Goal: Communication & Community: Answer question/provide support

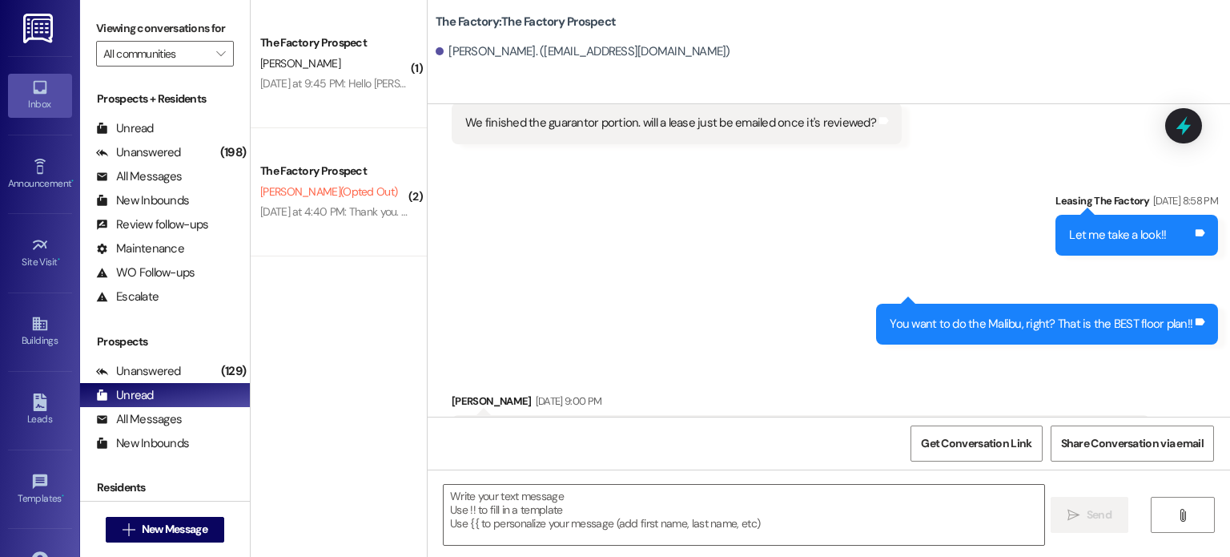
scroll to position [756, 0]
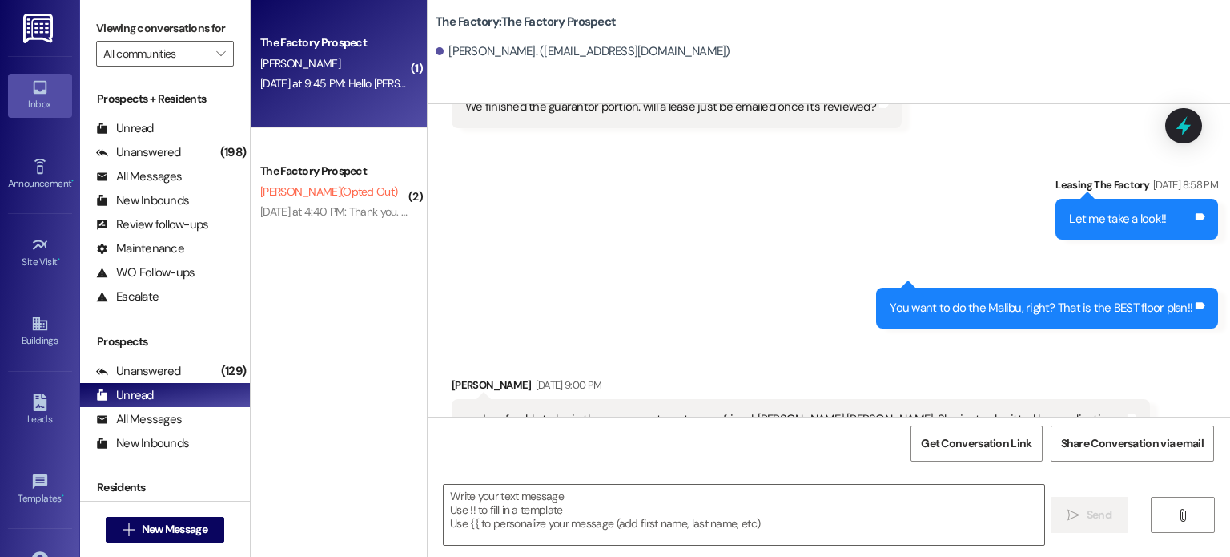
click at [344, 62] on div "[PERSON_NAME]" at bounding box center [334, 64] width 151 height 20
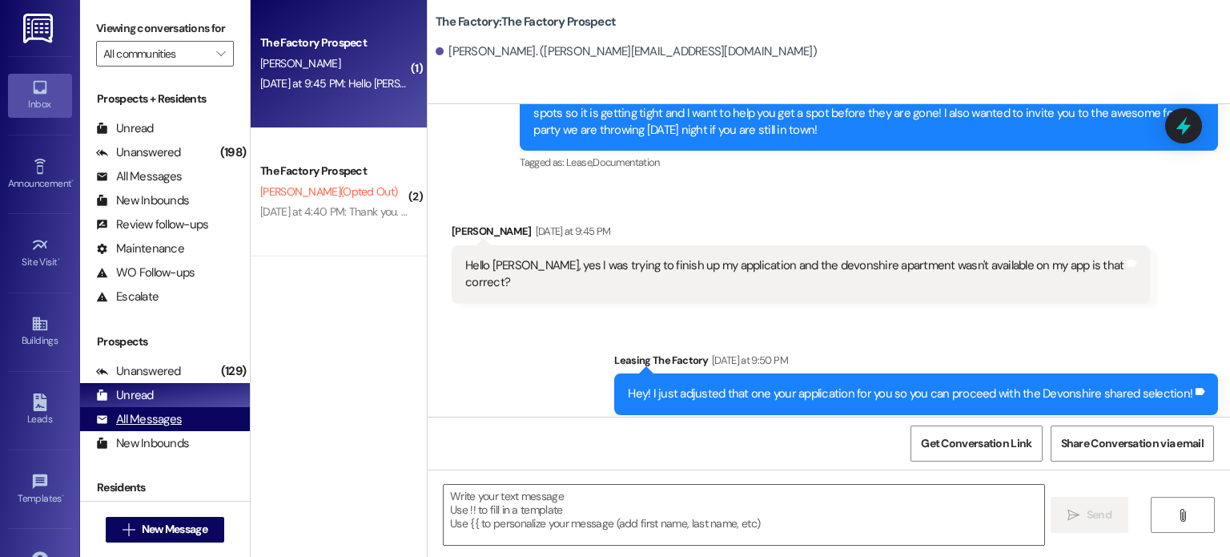
scroll to position [195, 0]
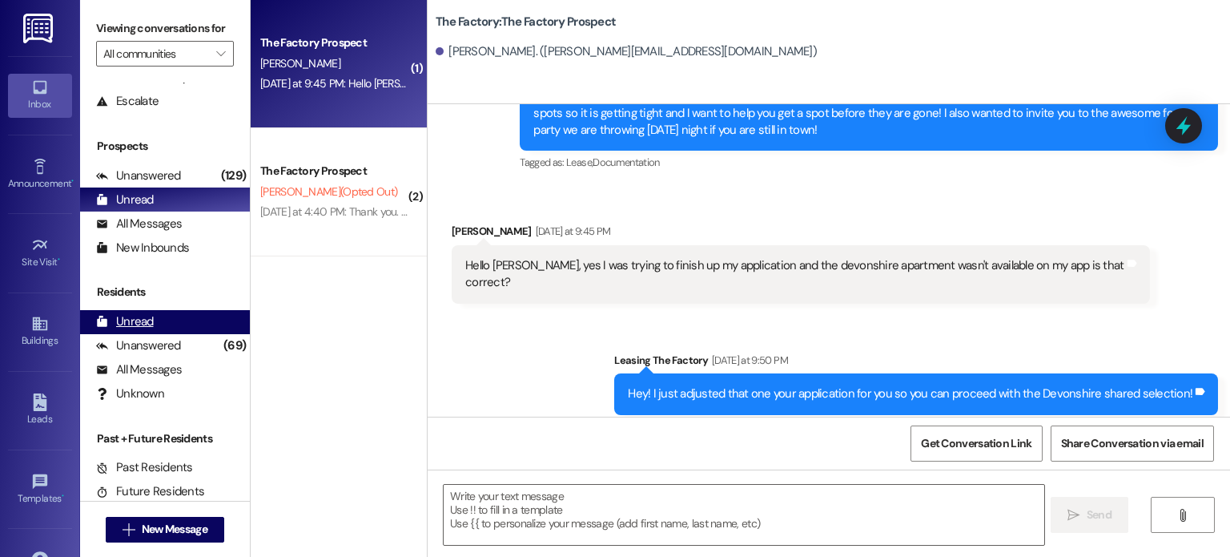
click at [141, 320] on div "Unread" at bounding box center [125, 321] width 58 height 17
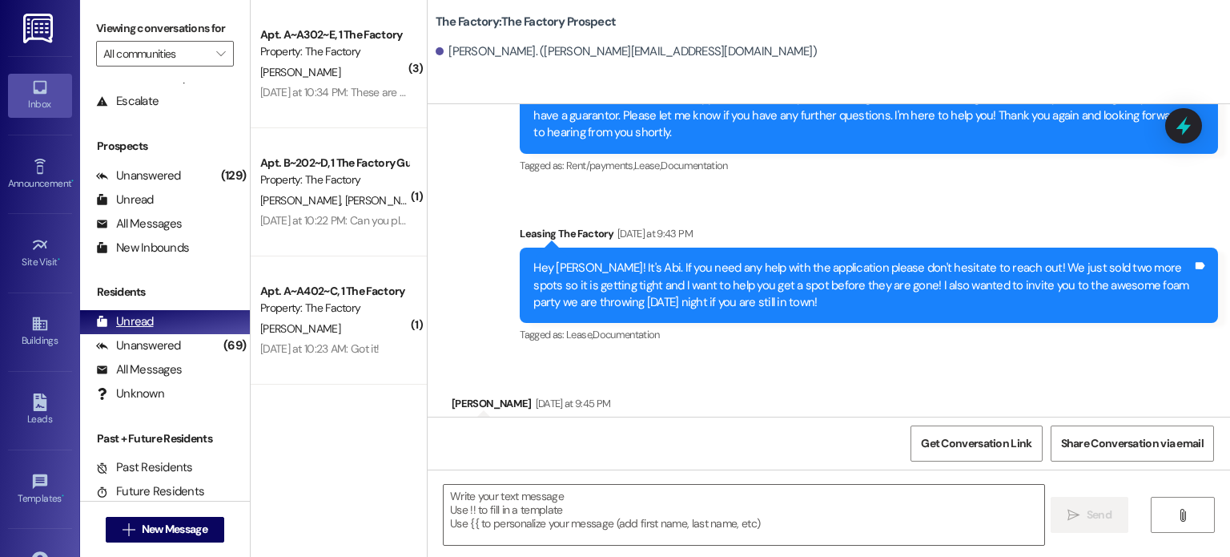
scroll to position [577, 0]
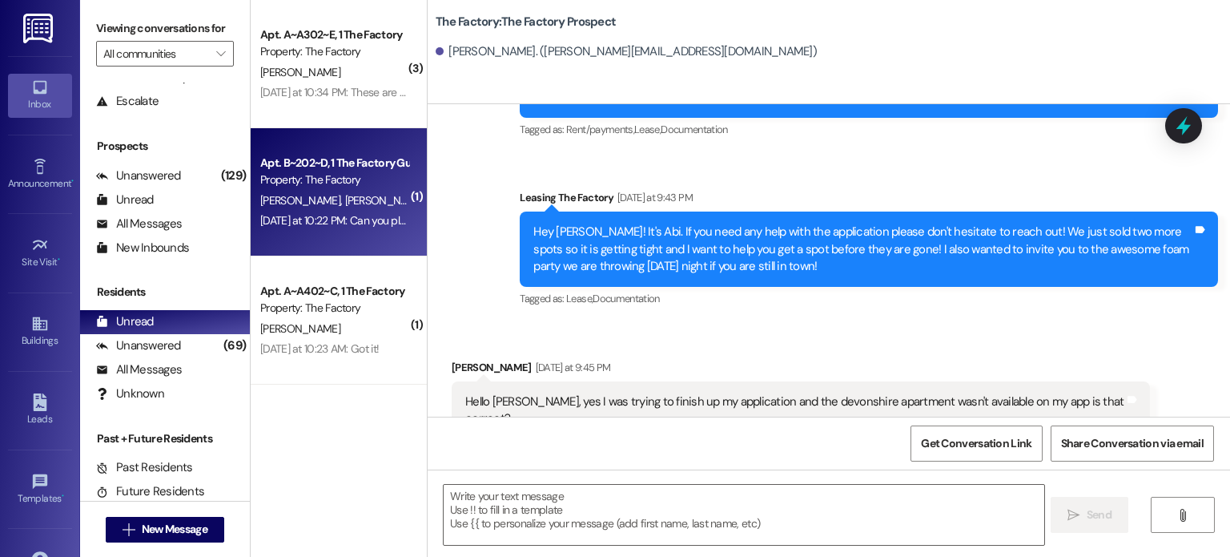
click at [372, 215] on div "[DATE] at 10:22 PM: Can you please email it to me at [EMAIL_ADDRESS][DOMAIN_NAM…" at bounding box center [591, 220] width 663 height 14
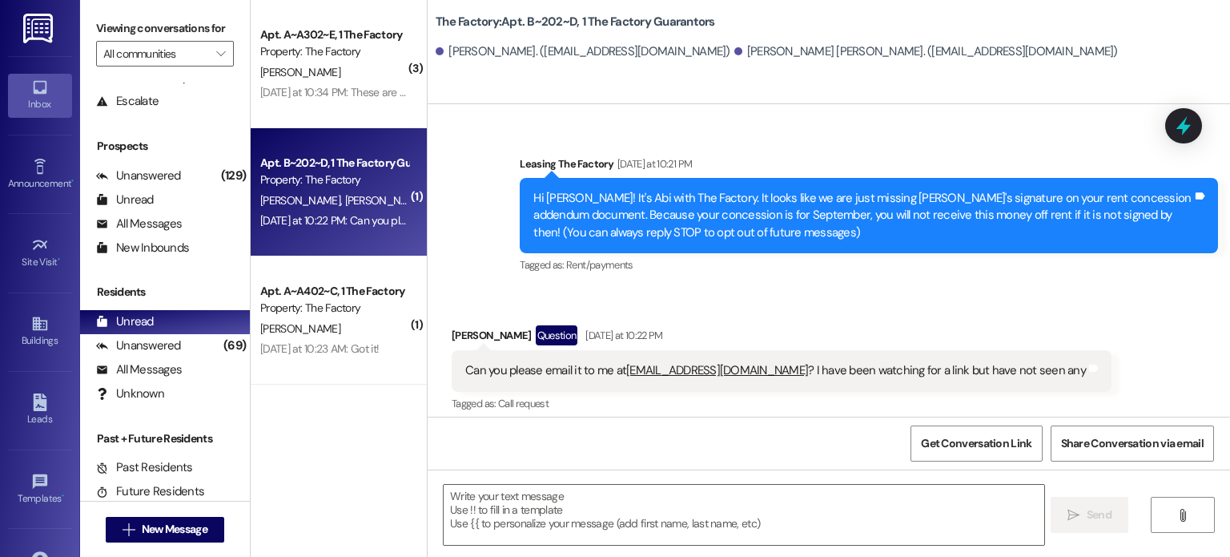
scroll to position [103, 0]
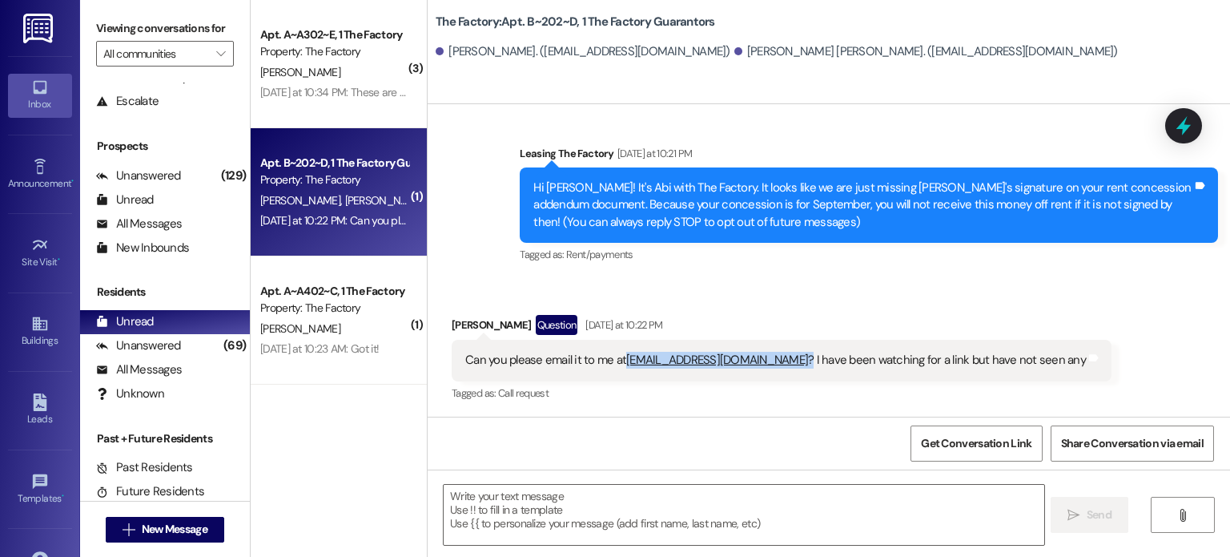
drag, startPoint x: 746, startPoint y: 360, endPoint x: 616, endPoint y: 367, distance: 130.8
click at [616, 367] on div "Can you please email it to me at [EMAIL_ADDRESS][DOMAIN_NAME] ? I have been wat…" at bounding box center [775, 360] width 621 height 17
click at [593, 533] on textarea at bounding box center [744, 515] width 600 height 60
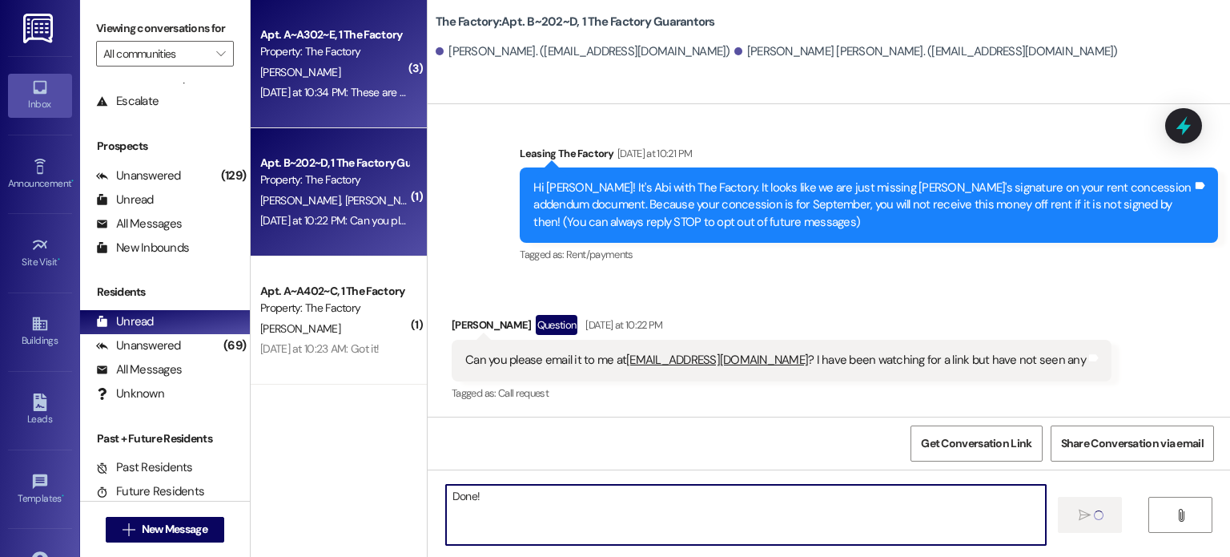
type textarea "Done!"
click at [316, 102] on div "[DATE] at 10:34 PM: These are what I have on my side [DATE] at 10:34 PM: These …" at bounding box center [334, 92] width 151 height 20
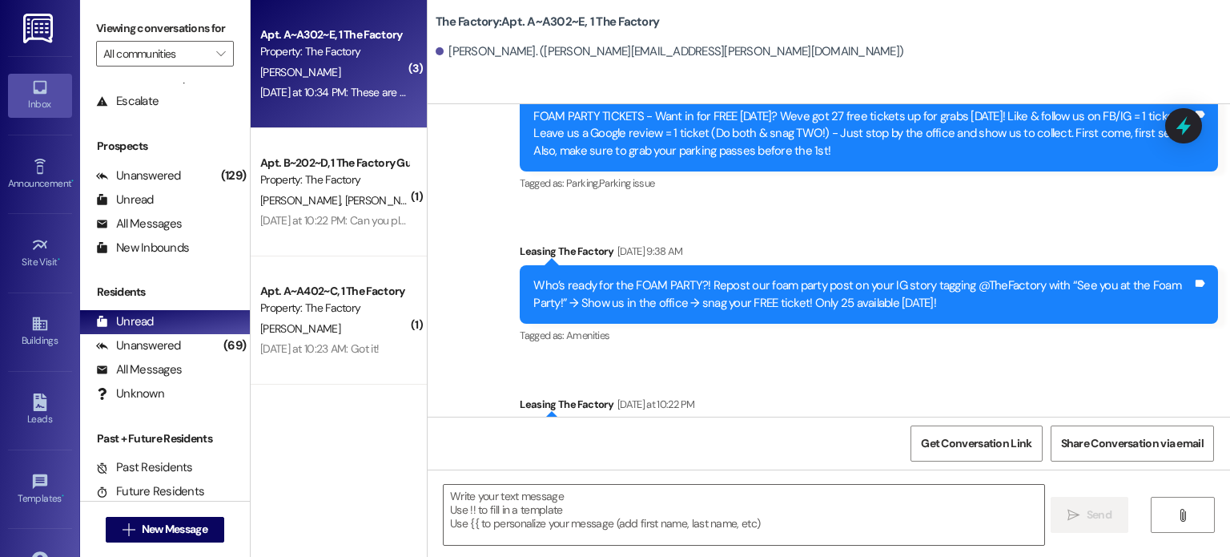
scroll to position [15572, 0]
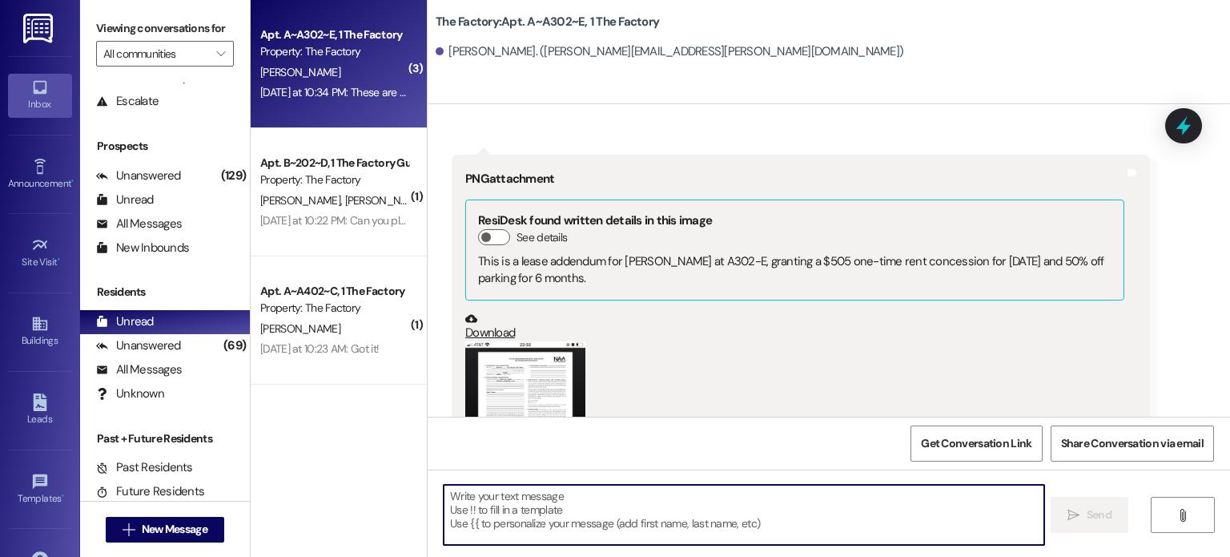
click at [555, 489] on textarea at bounding box center [744, 515] width 600 height 60
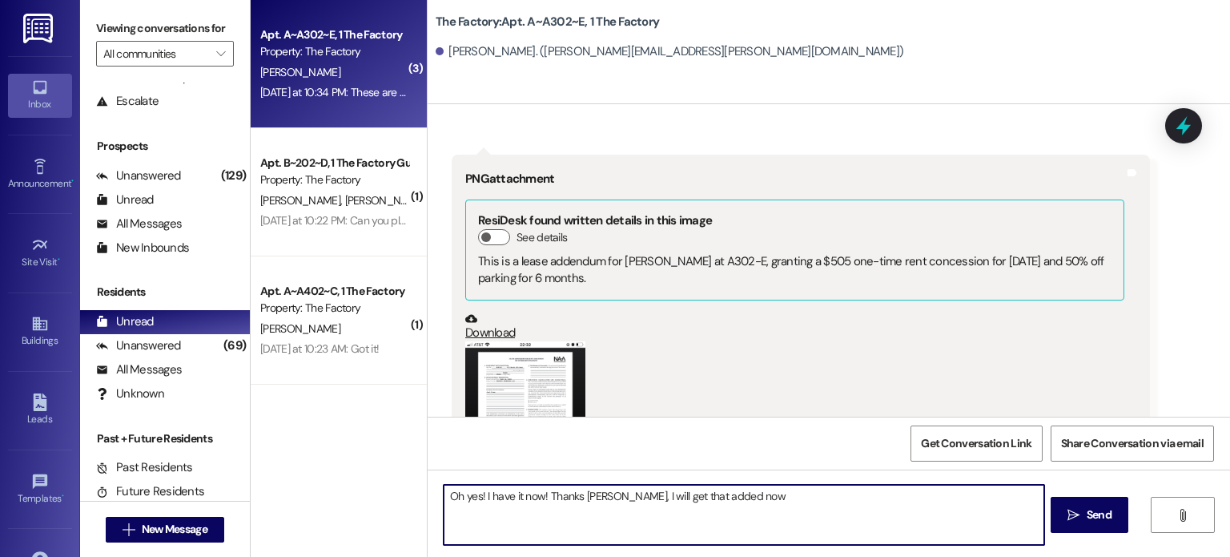
type textarea "Oh yes! I have it now! Thanks [PERSON_NAME], I will get that added now."
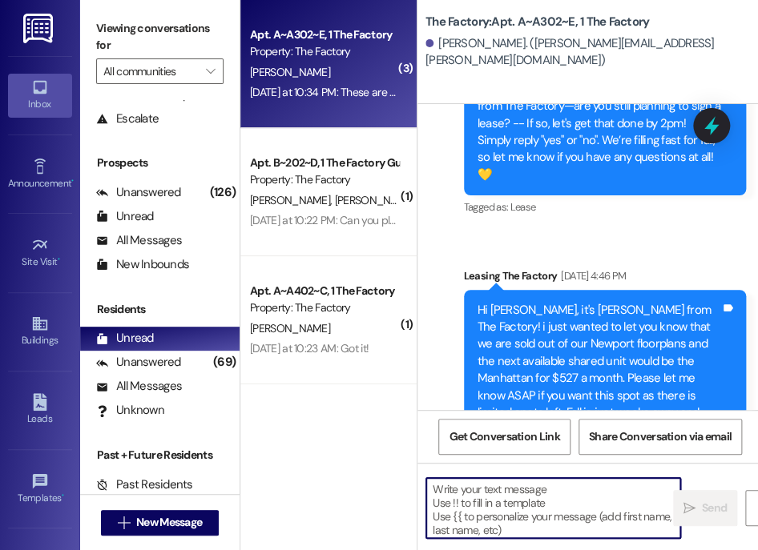
scroll to position [22385, 0]
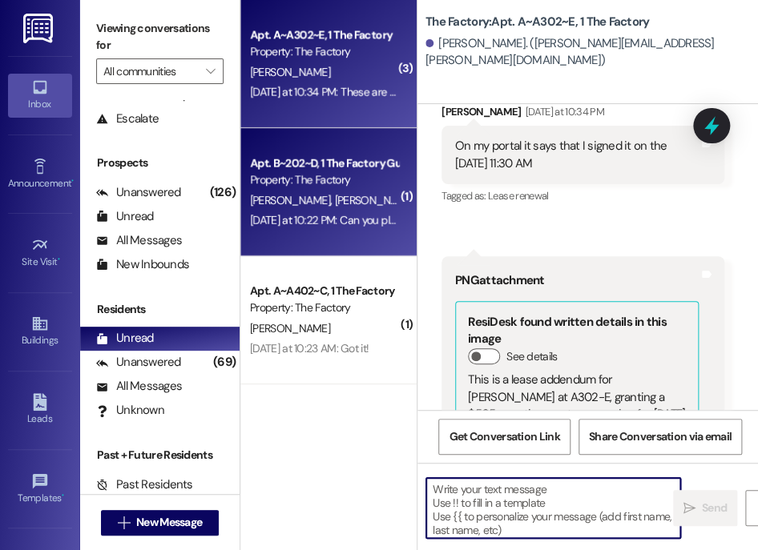
click at [307, 223] on div "[DATE] at 10:22 PM: Can you please email it to me at [EMAIL_ADDRESS][DOMAIN_NAM…" at bounding box center [581, 220] width 663 height 14
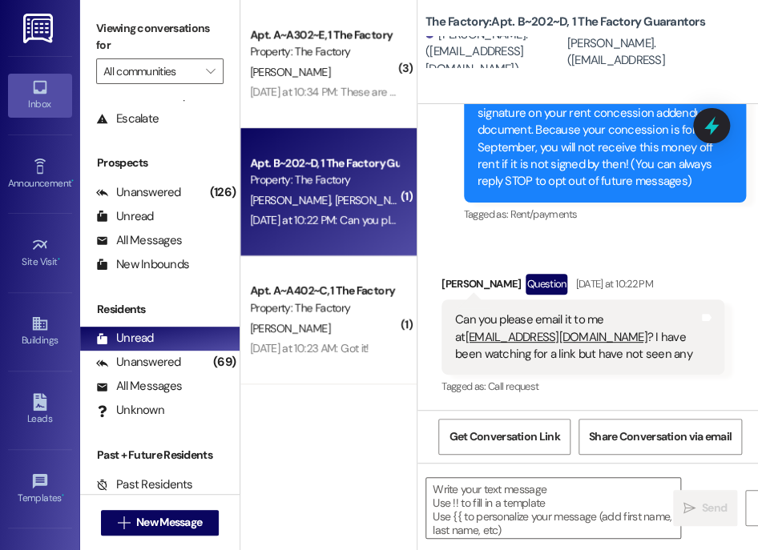
scroll to position [324, 0]
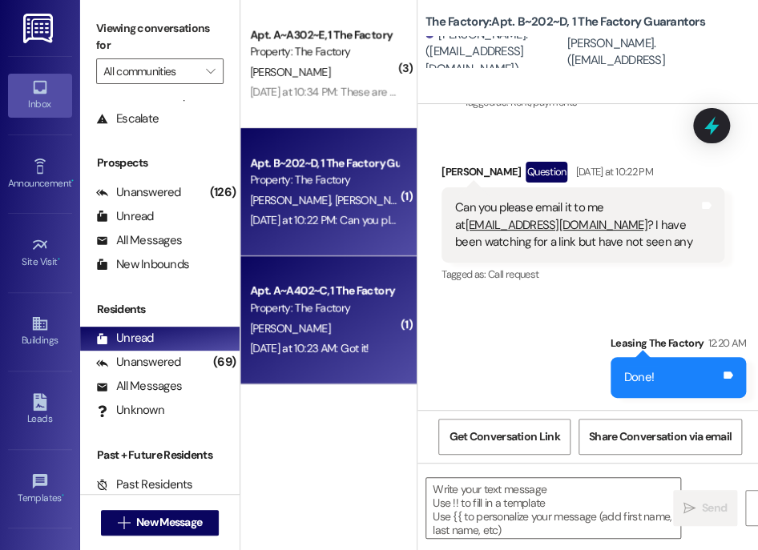
click at [360, 302] on div "Property: The Factory" at bounding box center [324, 308] width 148 height 17
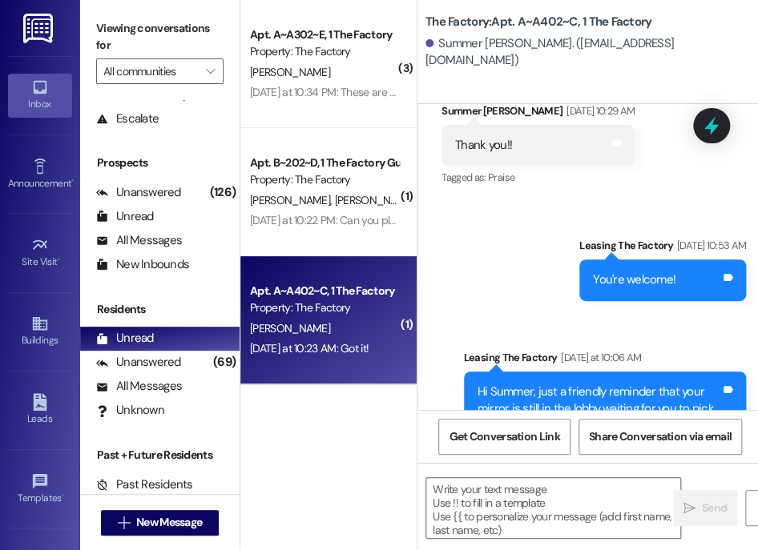
scroll to position [25664, 0]
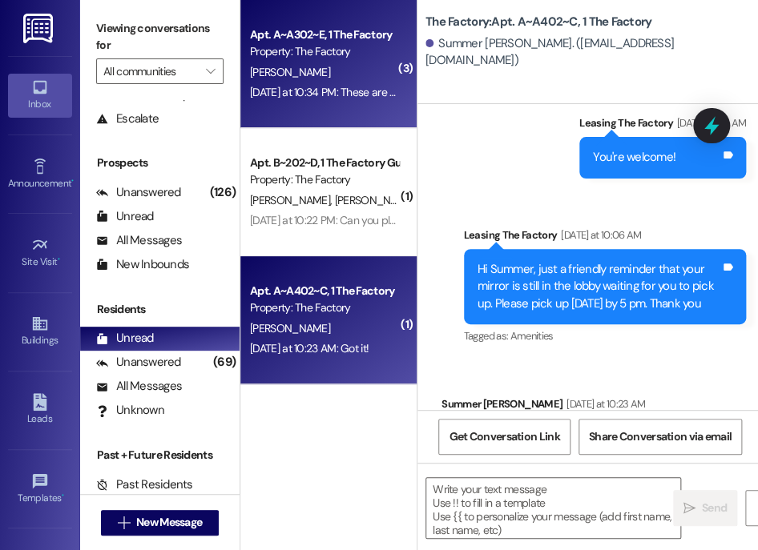
click at [308, 102] on div "[DATE] at 10:34 PM: These are what I have on my side [DATE] at 10:34 PM: These …" at bounding box center [323, 92] width 151 height 20
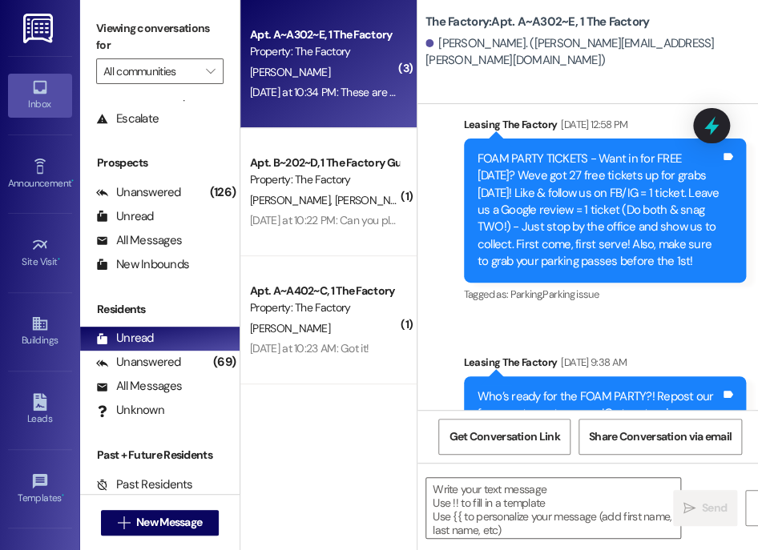
scroll to position [21706, 0]
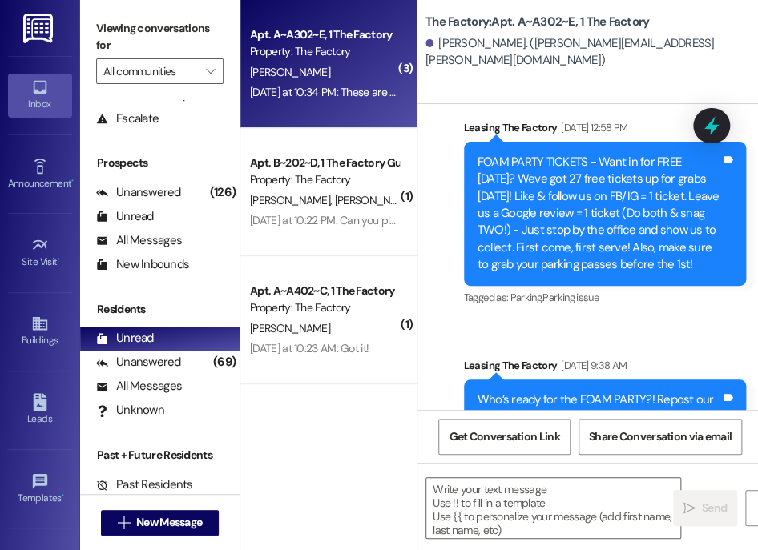
copy div "Hi [PERSON_NAME]! It's Abi with The Factory. It looks like we are just missing …"
click at [164, 514] on span "New Message" at bounding box center [169, 522] width 66 height 17
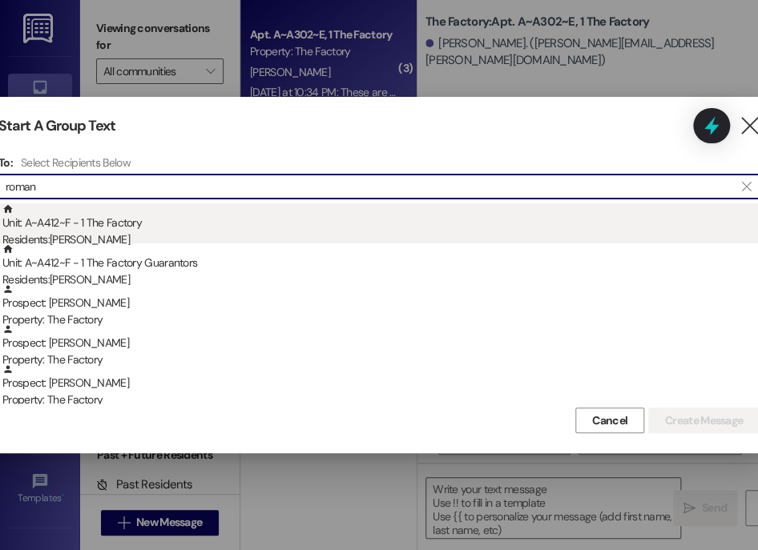
type input "roman"
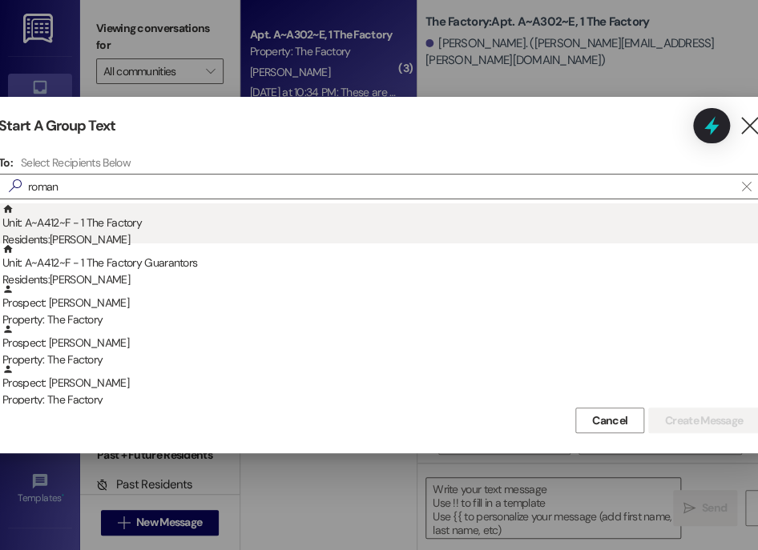
click at [173, 231] on div "Unit: A~A412~F - 1 The Factory Residents: [PERSON_NAME]" at bounding box center [380, 226] width 757 height 46
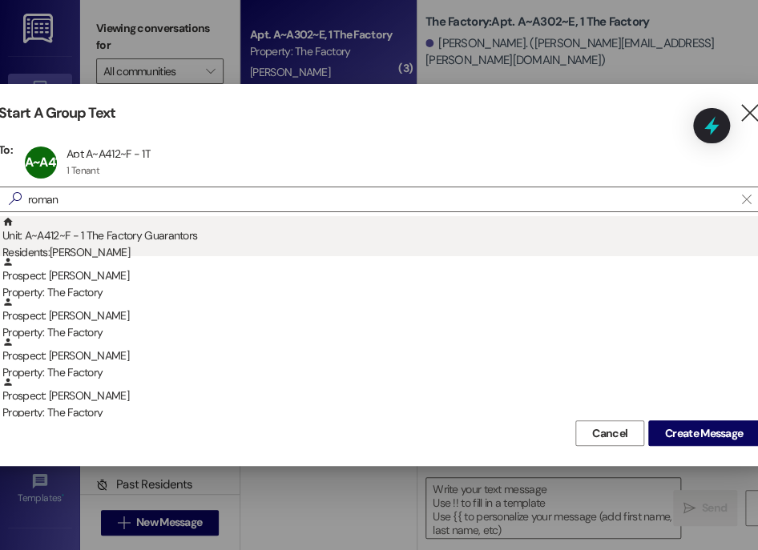
click at [173, 233] on div "Unit: A~A412~F - 1 The Factory Guarantors Residents: [PERSON_NAME]" at bounding box center [380, 239] width 757 height 46
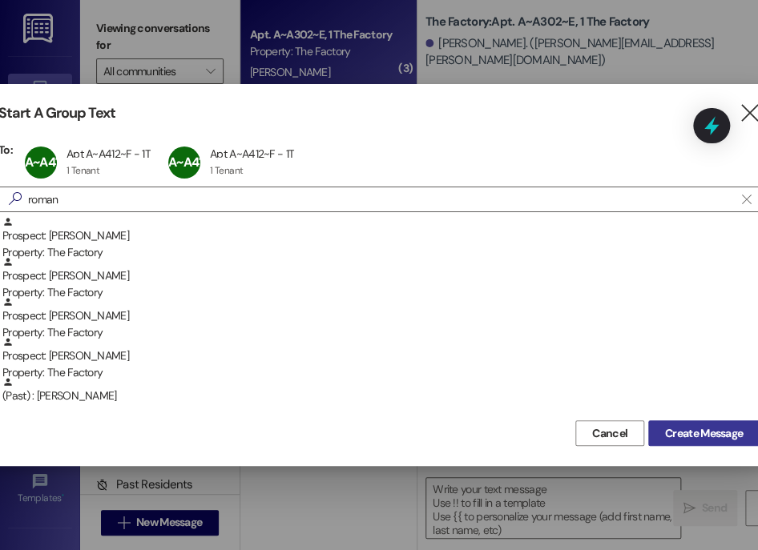
click at [665, 425] on span "Create Message" at bounding box center [704, 433] width 78 height 17
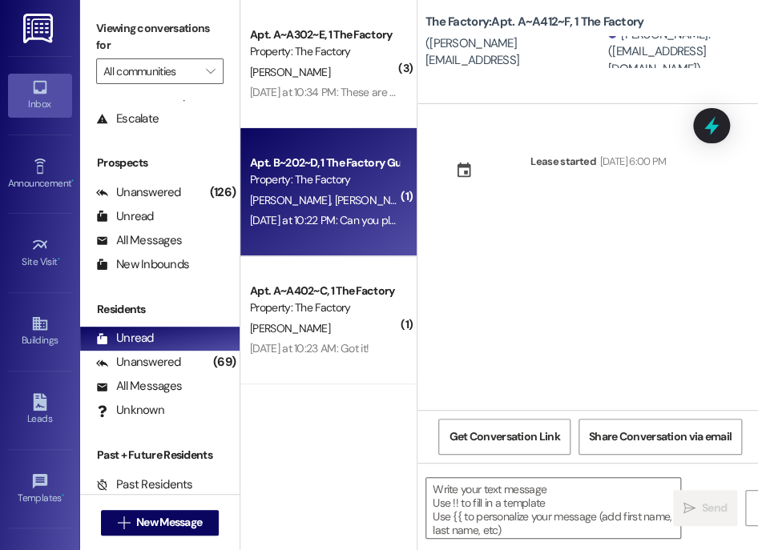
click at [365, 196] on div "[PERSON_NAME] [PERSON_NAME]" at bounding box center [323, 201] width 151 height 20
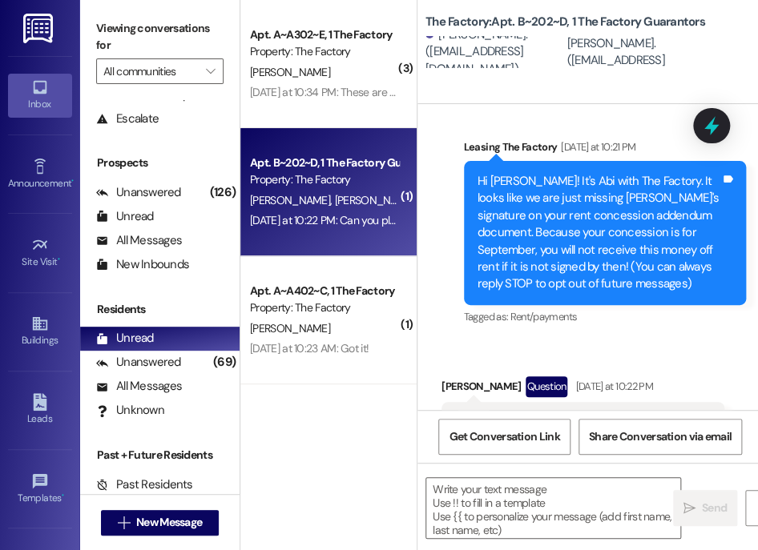
scroll to position [109, 0]
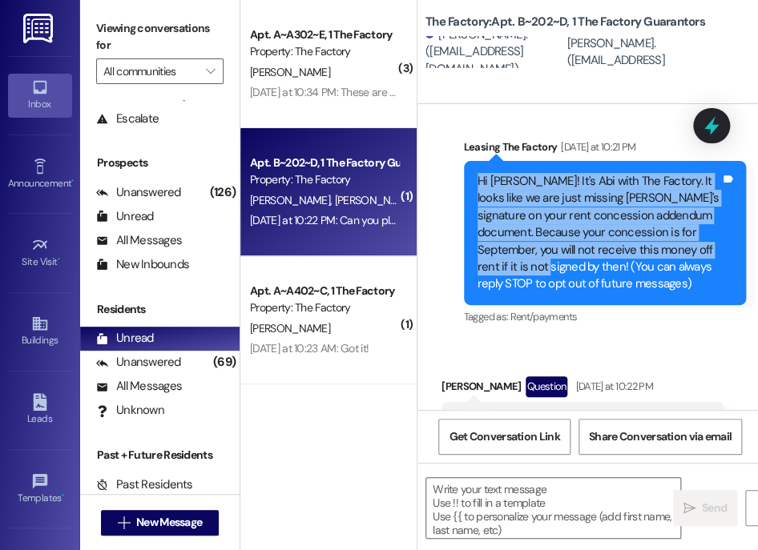
drag, startPoint x: 477, startPoint y: 179, endPoint x: 553, endPoint y: 267, distance: 116.4
click at [553, 267] on div "Hi [PERSON_NAME]! It's Abi with The Factory. It looks like we are just missing …" at bounding box center [598, 233] width 243 height 120
copy div "Hi [PERSON_NAME]! It's Abi with The Factory. It looks like we are just missing …"
click at [159, 529] on span "New Message" at bounding box center [169, 522] width 66 height 17
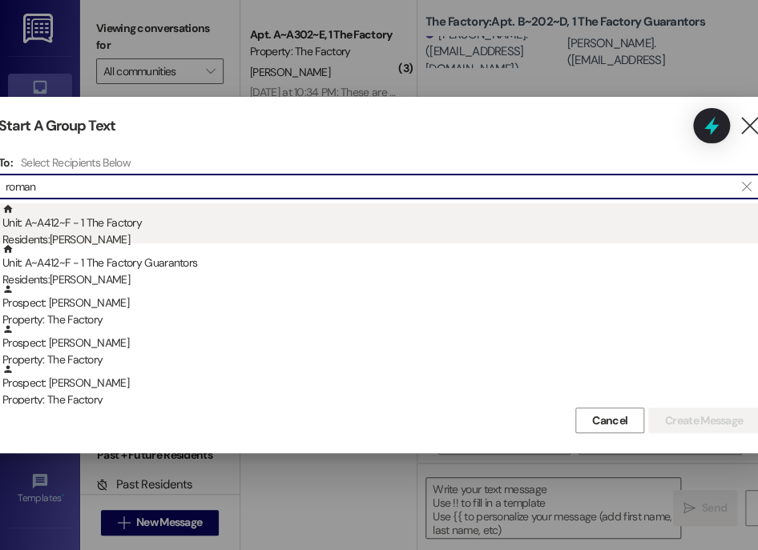
type input "roman"
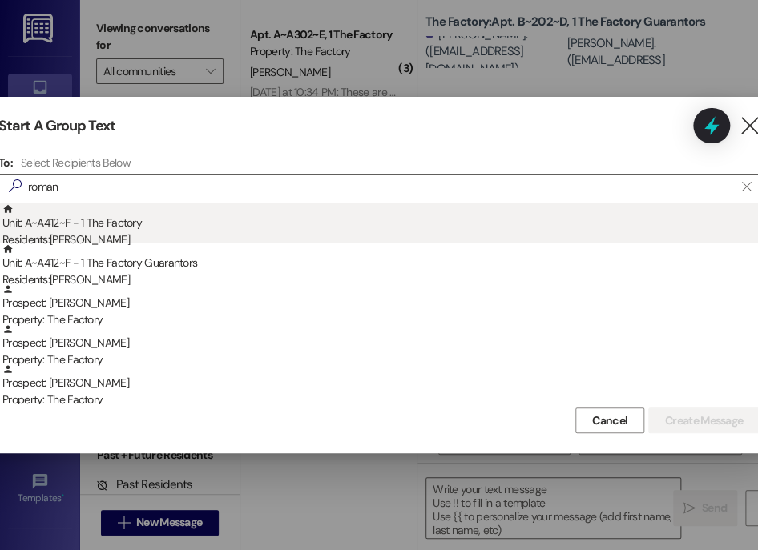
click at [188, 219] on div "Unit: A~A412~F - 1 The Factory Residents: [PERSON_NAME]" at bounding box center [380, 226] width 757 height 46
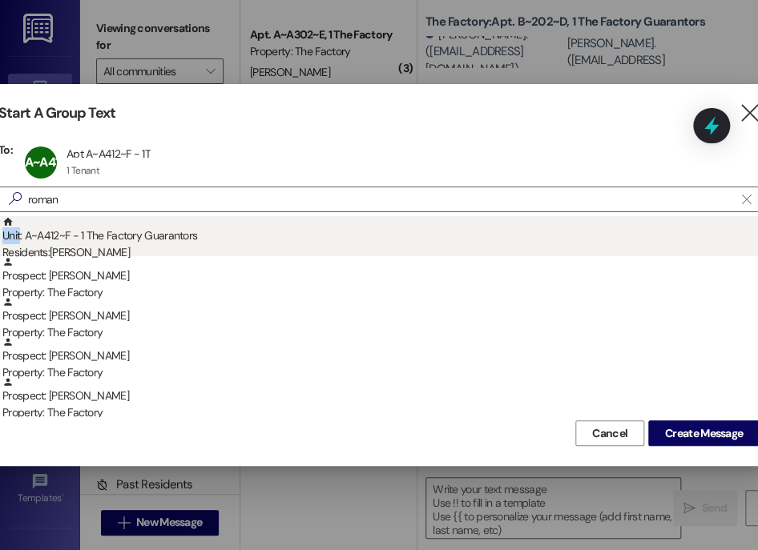
click at [189, 220] on div "Unit: A~A412~F - 1 The Factory Guarantors Residents: [PERSON_NAME]" at bounding box center [380, 239] width 757 height 46
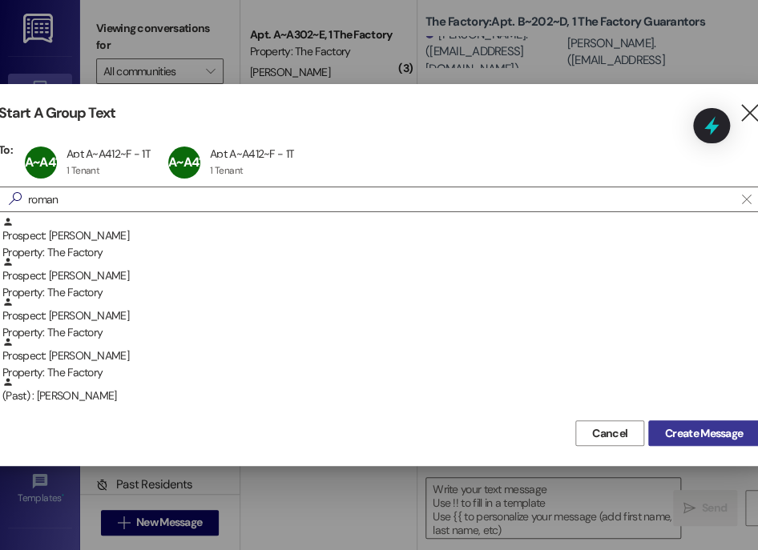
click at [679, 437] on span "Create Message" at bounding box center [704, 433] width 78 height 17
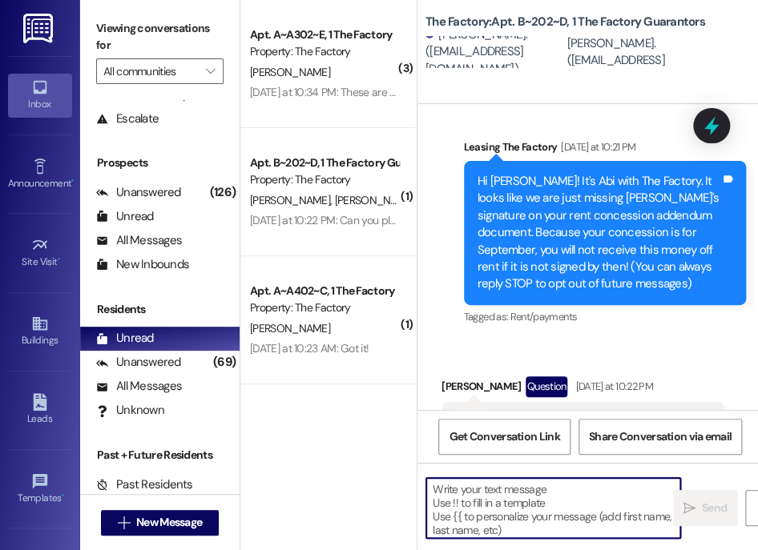
click at [517, 489] on textarea at bounding box center [553, 508] width 254 height 60
paste textarea "Hi [PERSON_NAME]! It's Abi with The Factory. It looks like we are just missing …"
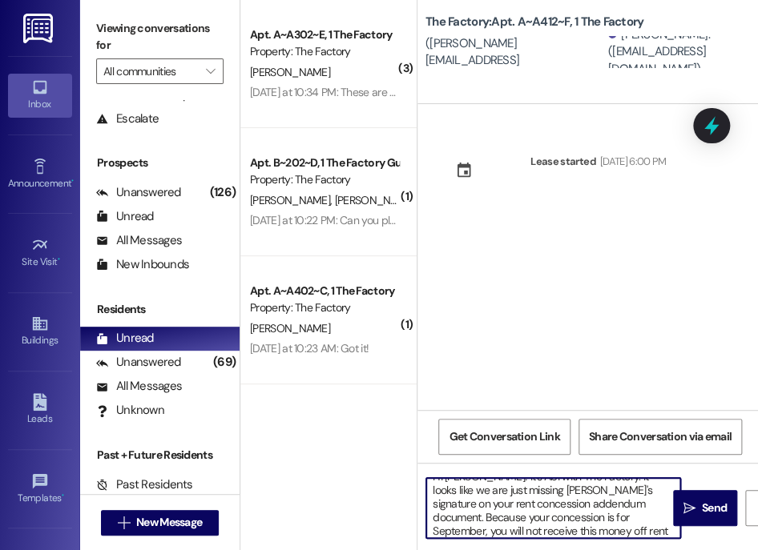
scroll to position [0, 0]
click at [465, 486] on textarea "Hi [PERSON_NAME]! It's Abi with The Factory. It looks like we are just missing …" at bounding box center [553, 508] width 254 height 60
click at [521, 504] on textarea "Hi [PERSON_NAME]! It's Abi with The Factory. It looks like we are just missing …" at bounding box center [553, 508] width 254 height 60
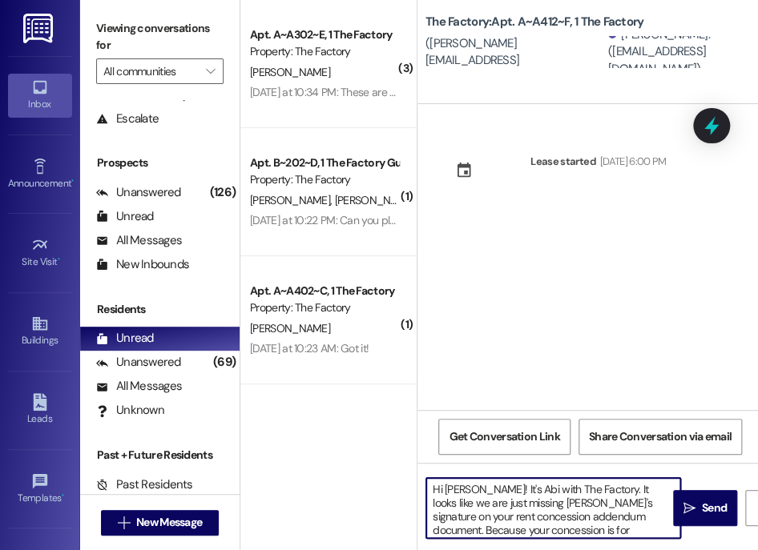
scroll to position [17, 0]
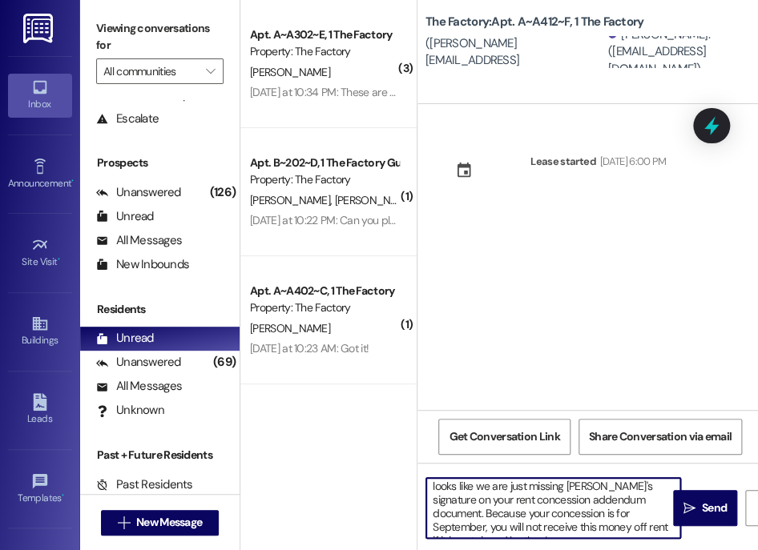
click at [622, 529] on textarea "Hi [PERSON_NAME]! It's Abi with The Factory. It looks like we are just missing …" at bounding box center [553, 508] width 254 height 60
click at [451, 504] on textarea "Hi [PERSON_NAME]! It's Abi with The Factory. It looks like we are just missing …" at bounding box center [553, 508] width 254 height 60
click at [631, 524] on textarea "Hi [PERSON_NAME]! It's Abi with The Factory. It looks like we are just missing …" at bounding box center [553, 508] width 254 height 60
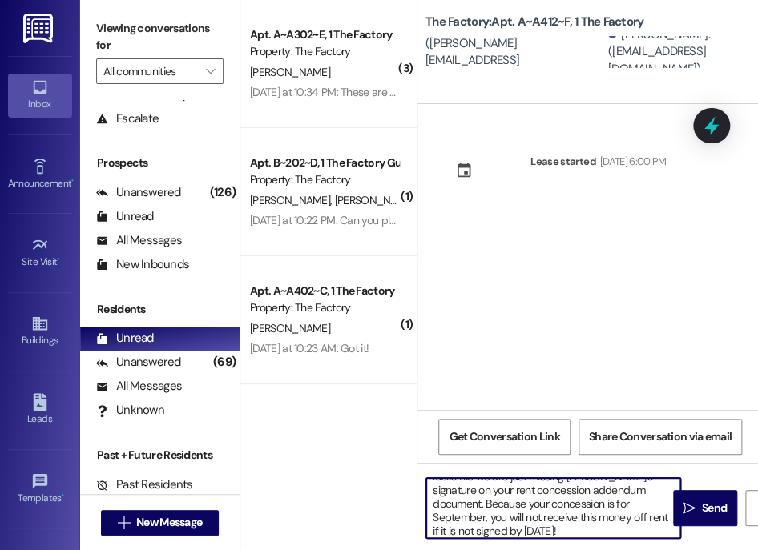
scroll to position [0, 0]
drag, startPoint x: 523, startPoint y: 534, endPoint x: 377, endPoint y: 437, distance: 175.0
click at [377, 437] on div "( 3 ) Apt. A~A302~E, 1 The Factory Property: The Factory [PERSON_NAME] [DATE] a…" at bounding box center [498, 275] width 517 height 550
type textarea "Hi [PERSON_NAME]! It's Abi with The Factory. It looks like we are just missing …"
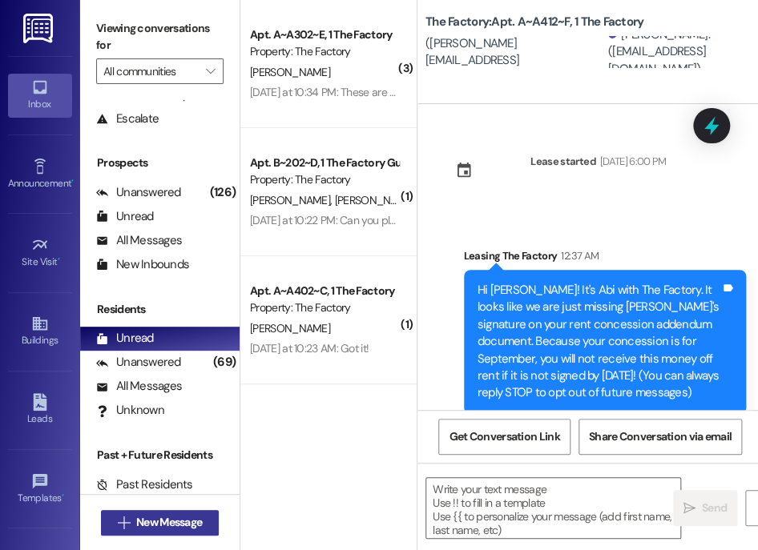
click at [187, 521] on span "New Message" at bounding box center [169, 522] width 66 height 17
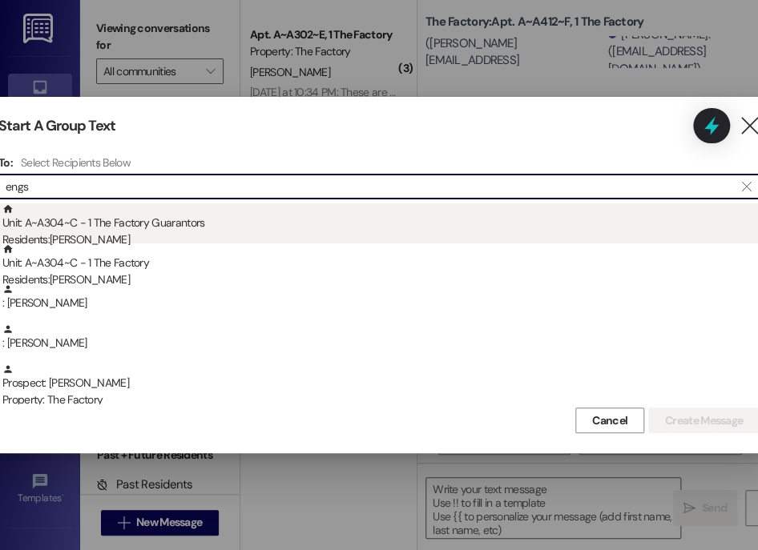
type input "engs"
click at [227, 230] on div "Unit: A~A304~C - 1 The Factory Guarantors Residents: [PERSON_NAME]" at bounding box center [380, 226] width 757 height 46
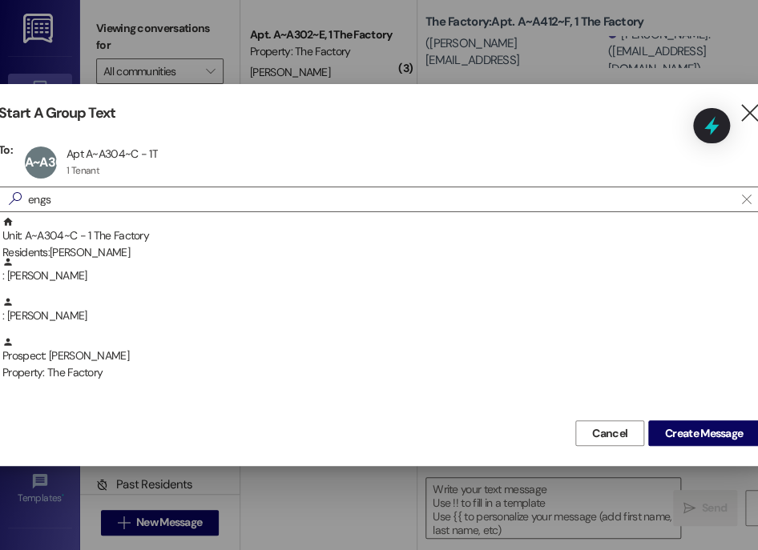
click at [227, 230] on div "Unit: A~A304~C - 1 The Factory Residents: [PERSON_NAME]" at bounding box center [380, 239] width 757 height 46
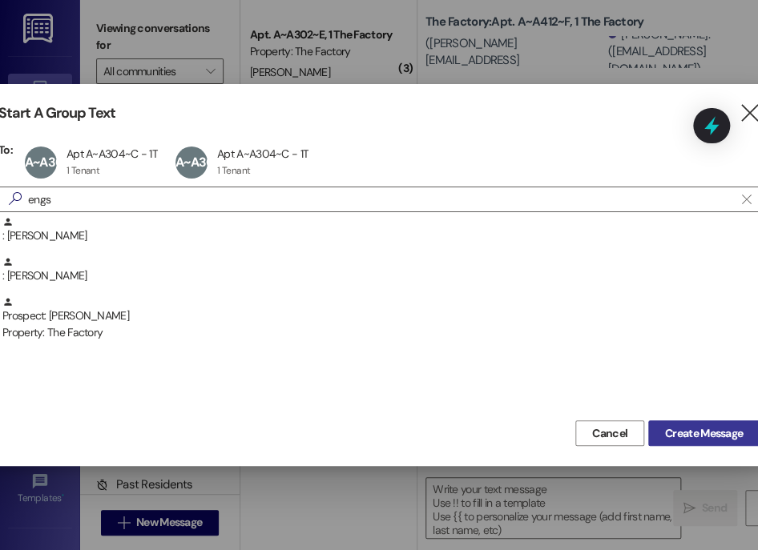
click at [686, 437] on span "Create Message" at bounding box center [704, 433] width 78 height 17
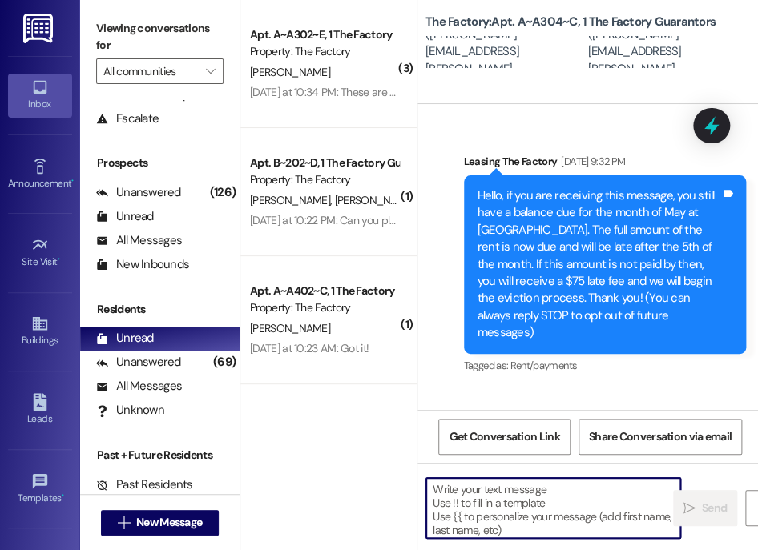
click at [519, 505] on textarea at bounding box center [553, 508] width 254 height 60
paste textarea "Hi [PERSON_NAME]! It's Abi with The Factory. It looks like we are just missing …"
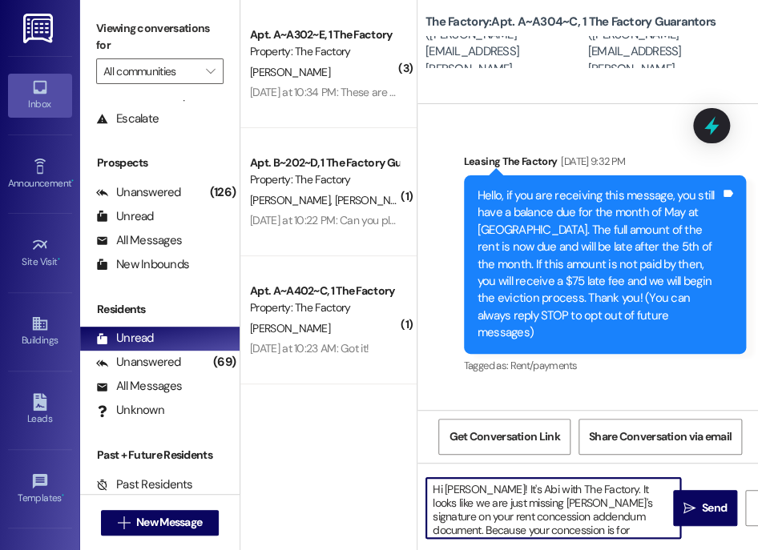
click at [467, 486] on textarea "Hi [PERSON_NAME]! It's Abi with The Factory. It looks like we are just missing …" at bounding box center [553, 508] width 254 height 60
click at [518, 503] on textarea "Hi [PERSON_NAME]! It's Abi with The Factory. It looks like we are just missing …" at bounding box center [553, 508] width 254 height 60
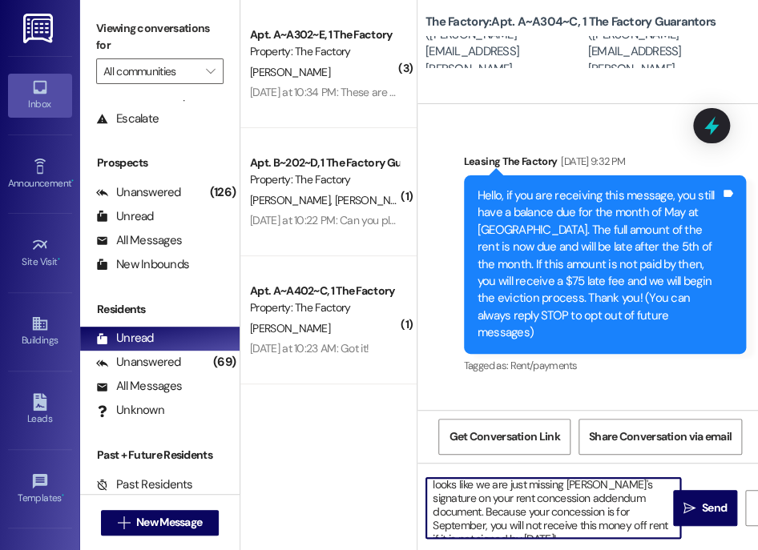
scroll to position [18, 0]
click at [596, 497] on textarea "Hi [PERSON_NAME]! It's Abi with The Factory. It looks like we are just missing …" at bounding box center [553, 508] width 254 height 60
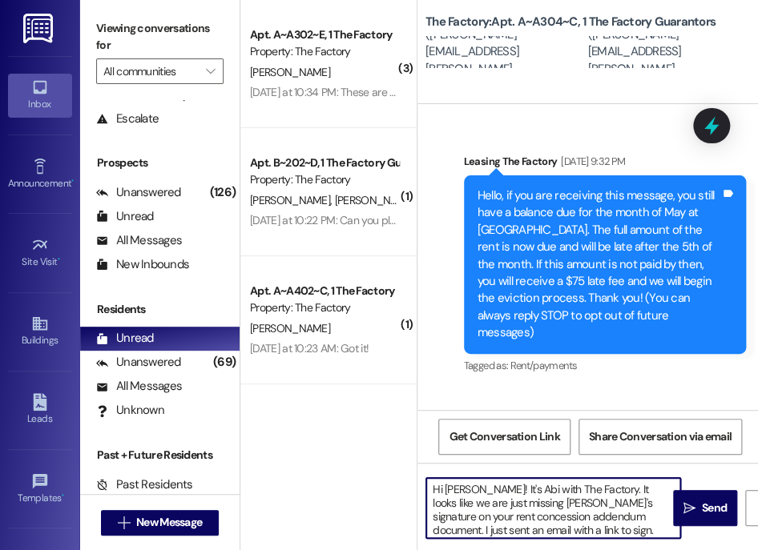
scroll to position [31, 0]
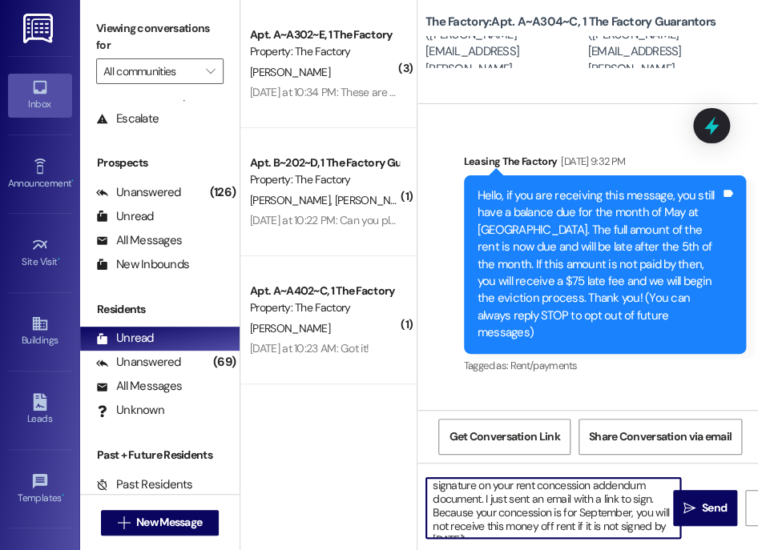
drag, startPoint x: 433, startPoint y: 491, endPoint x: 663, endPoint y: 547, distance: 237.4
click at [663, 547] on div "Hi [PERSON_NAME]! It's Abi with The Factory. It looks like we are just missing …" at bounding box center [587, 523] width 340 height 120
type textarea "Hi [PERSON_NAME]! It's Abi with The Factory. It looks like we are just missing …"
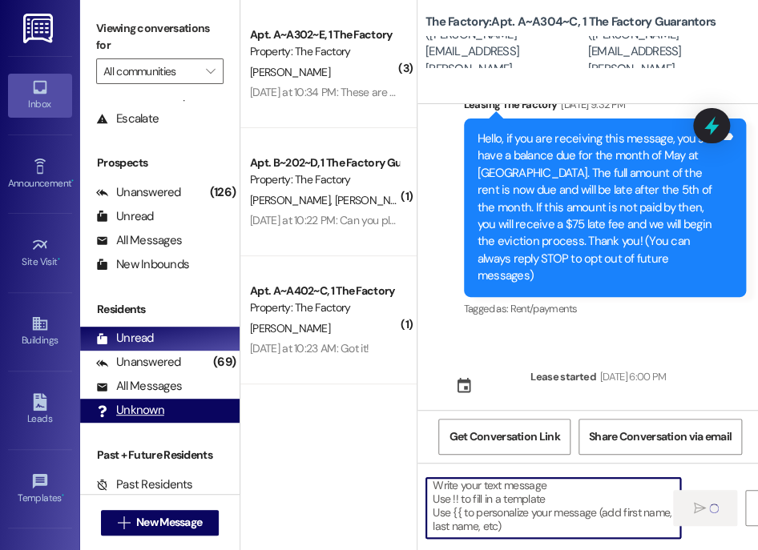
scroll to position [3, 0]
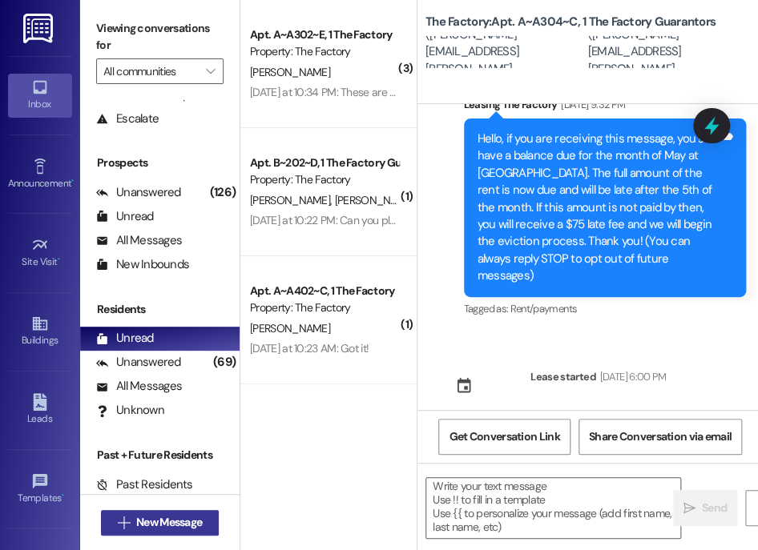
click at [157, 522] on span "New Message" at bounding box center [169, 522] width 66 height 17
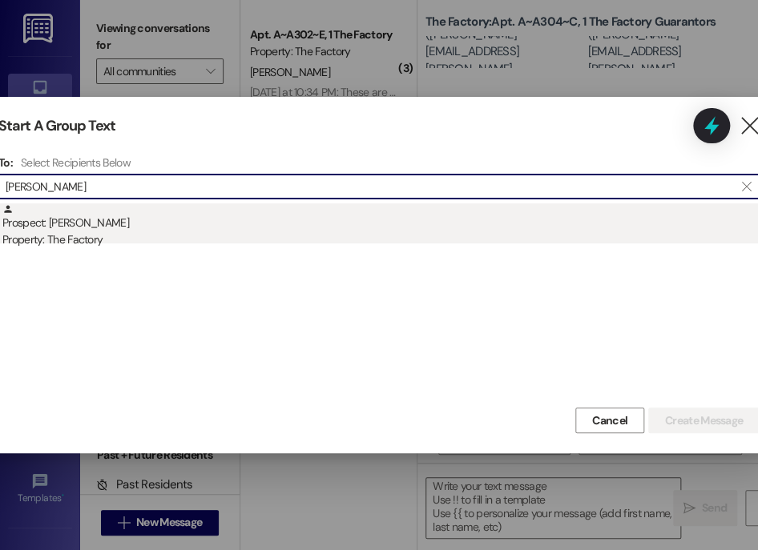
type input "[PERSON_NAME]"
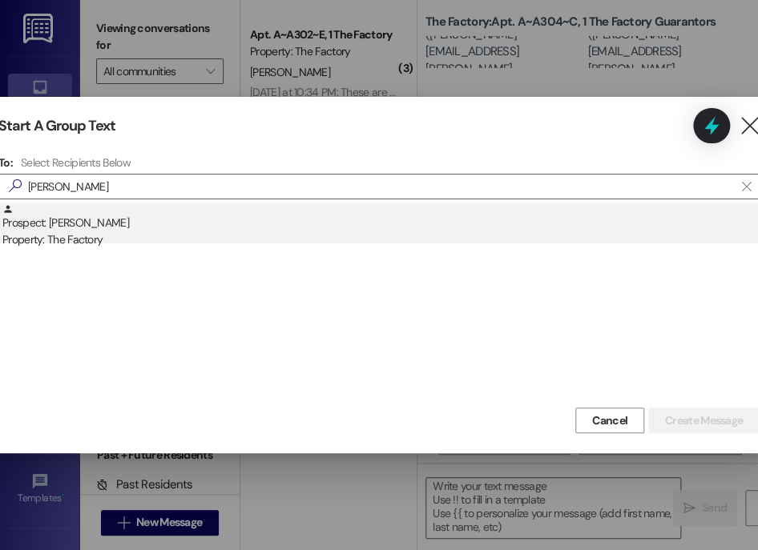
click at [266, 237] on div "Property: The Factory" at bounding box center [380, 239] width 757 height 17
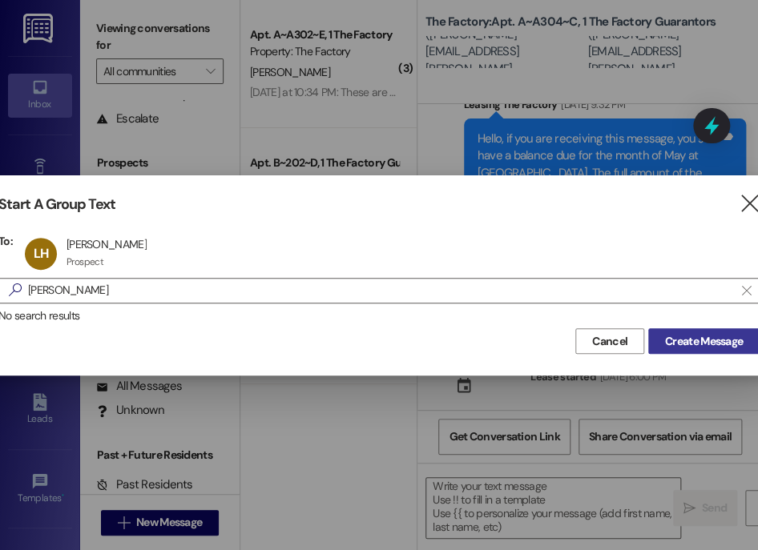
click at [697, 342] on span "Create Message" at bounding box center [704, 341] width 78 height 17
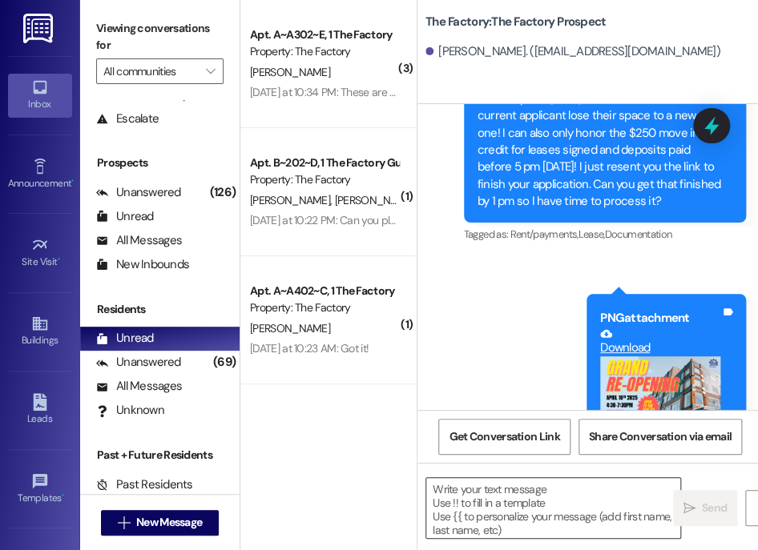
scroll to position [5439, 0]
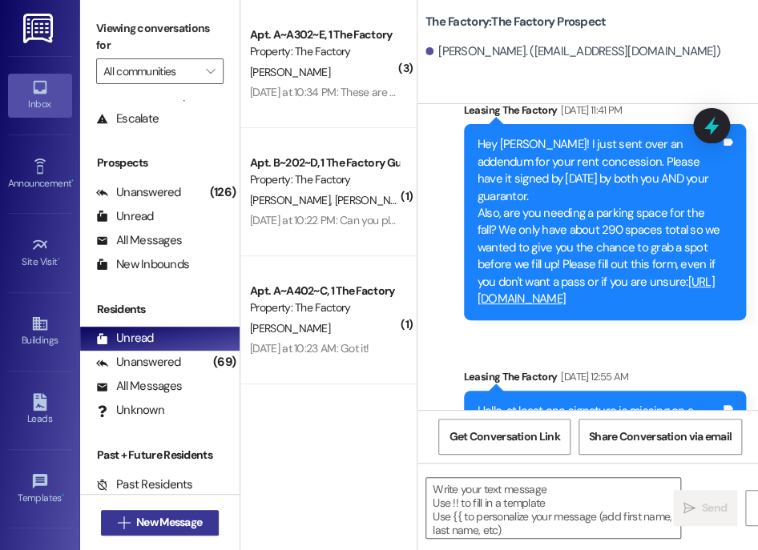
click at [202, 522] on span "New Message" at bounding box center [169, 522] width 66 height 17
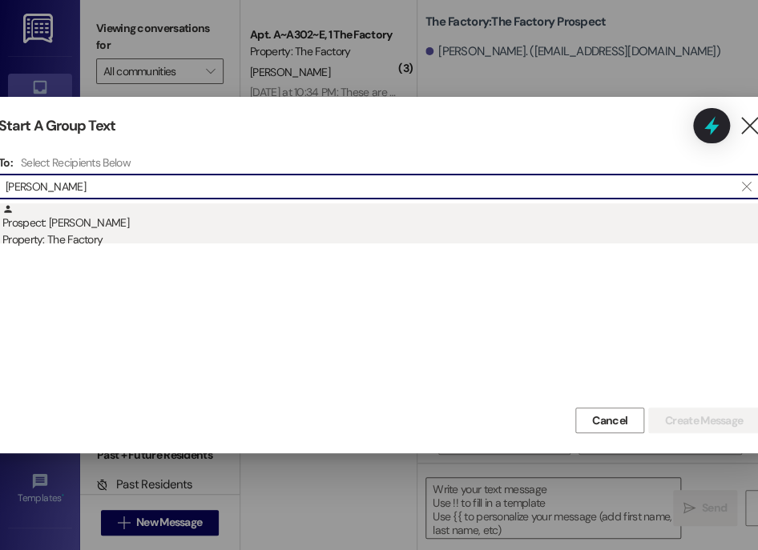
type input "[PERSON_NAME]"
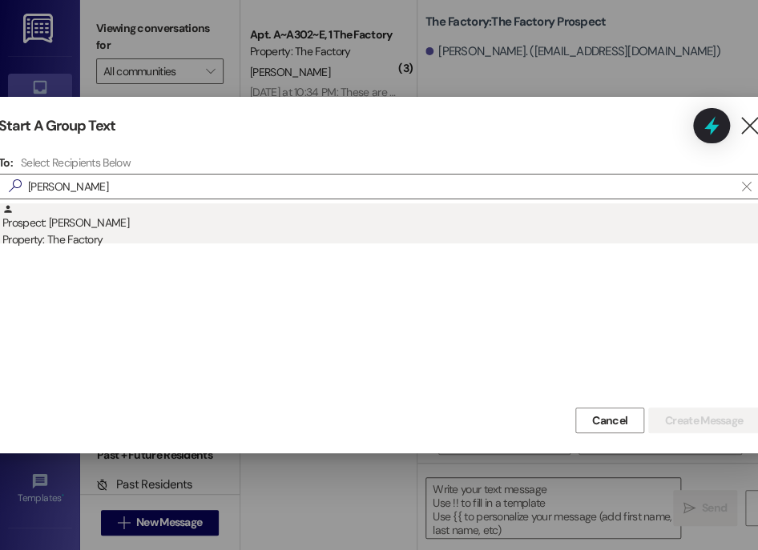
click at [282, 234] on div "Property: The Factory" at bounding box center [380, 239] width 757 height 17
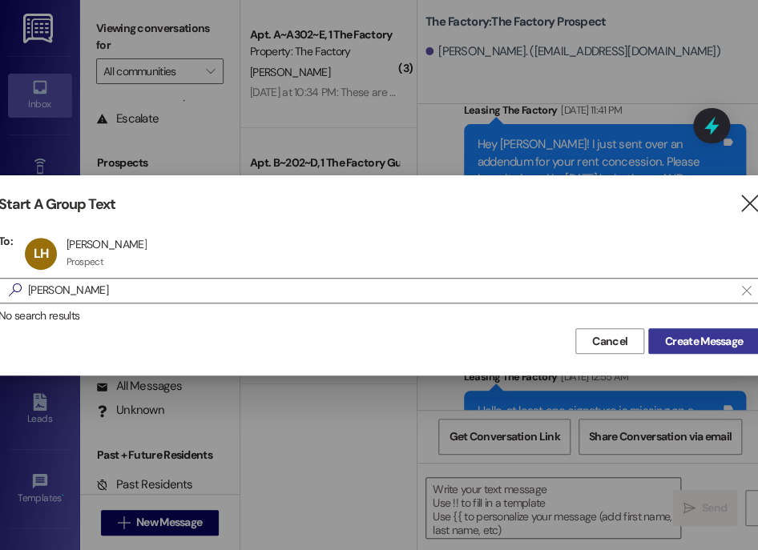
click at [692, 348] on span "Create Message" at bounding box center [704, 341] width 78 height 17
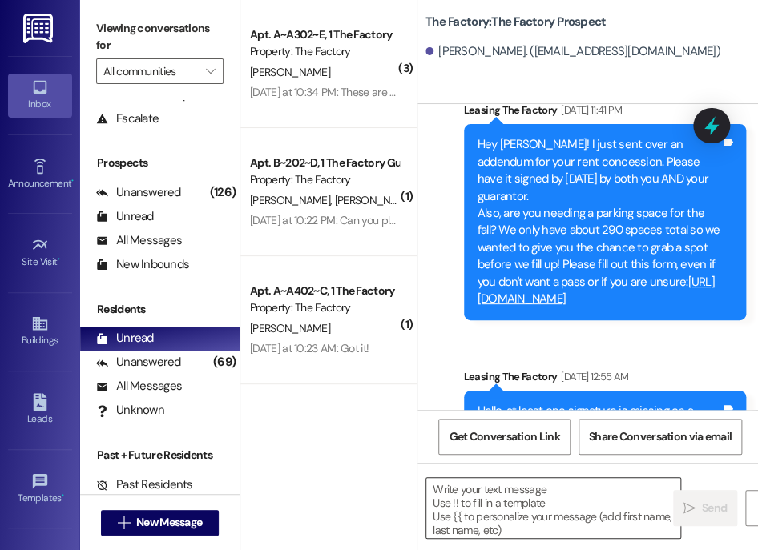
click at [500, 518] on textarea at bounding box center [553, 508] width 254 height 60
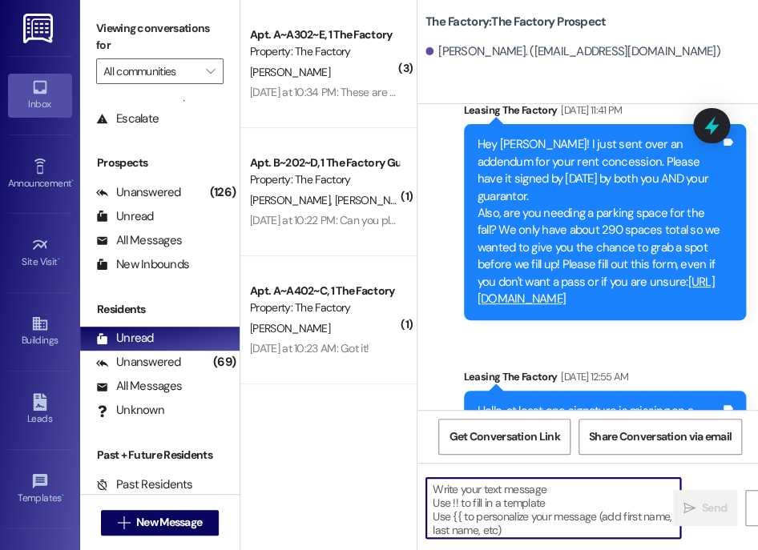
paste textarea "Hi [PERSON_NAME]! It's Abi with The Factory. It looks like we are just missing …"
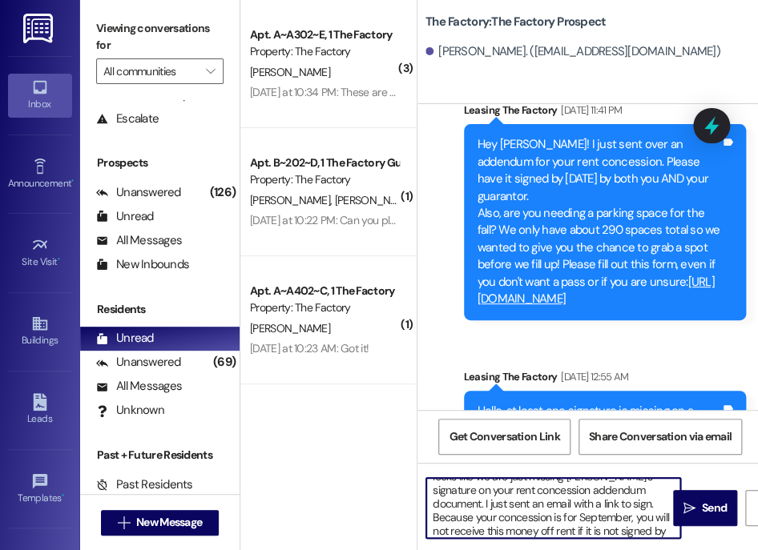
scroll to position [0, 0]
click at [452, 487] on textarea "Hi [PERSON_NAME]! It's Abi with The Factory. It looks like we are just missing …" at bounding box center [553, 508] width 254 height 60
click at [525, 500] on textarea "Hi [PERSON_NAME]! It's Abi with The Factory. It looks like we are just missing …" at bounding box center [553, 508] width 254 height 60
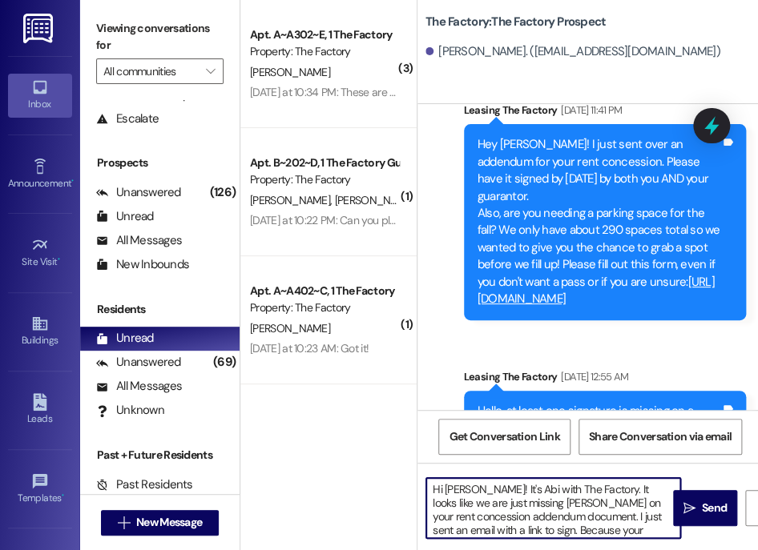
type textarea "Hi [PERSON_NAME]! It's Abi with The Factory. It looks like we are just missing …"
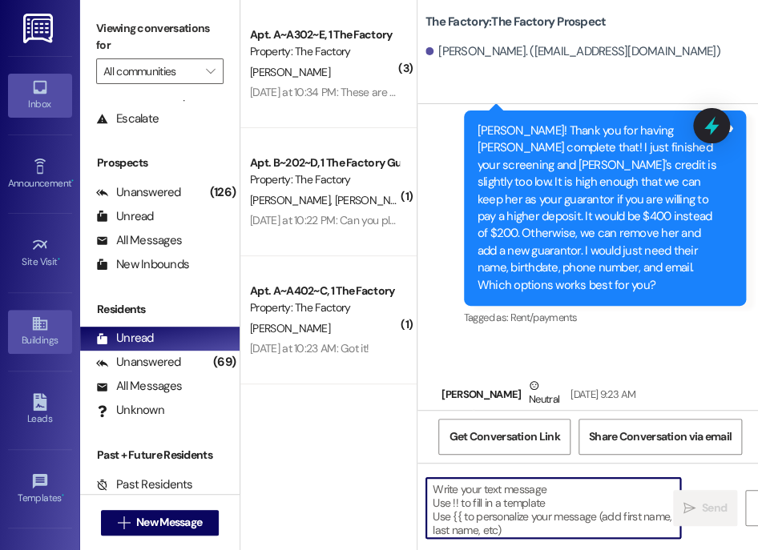
scroll to position [4183, 0]
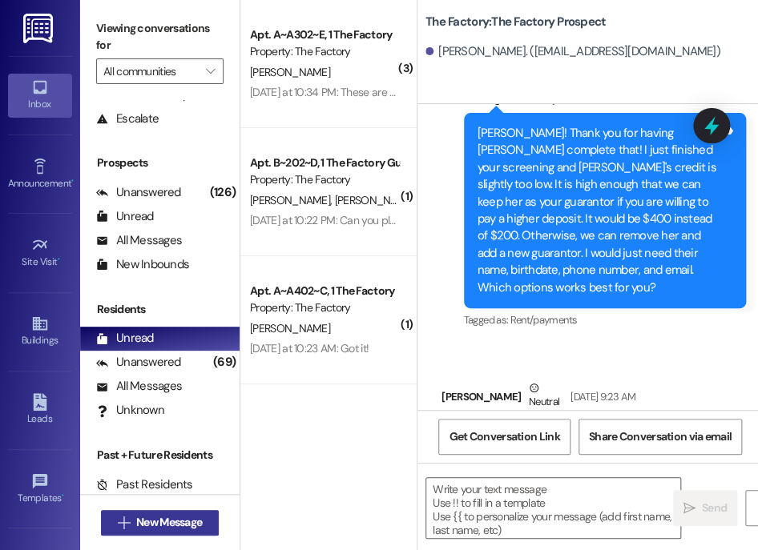
click at [157, 528] on span "New Message" at bounding box center [169, 522] width 66 height 17
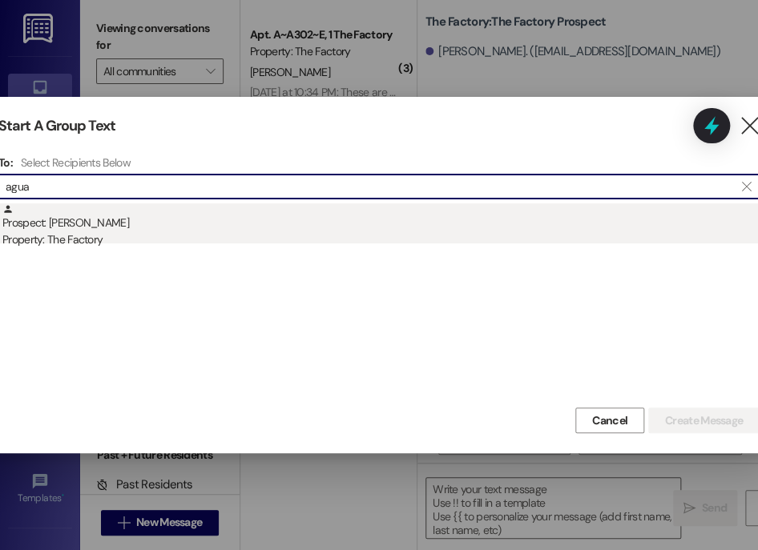
type input "agua"
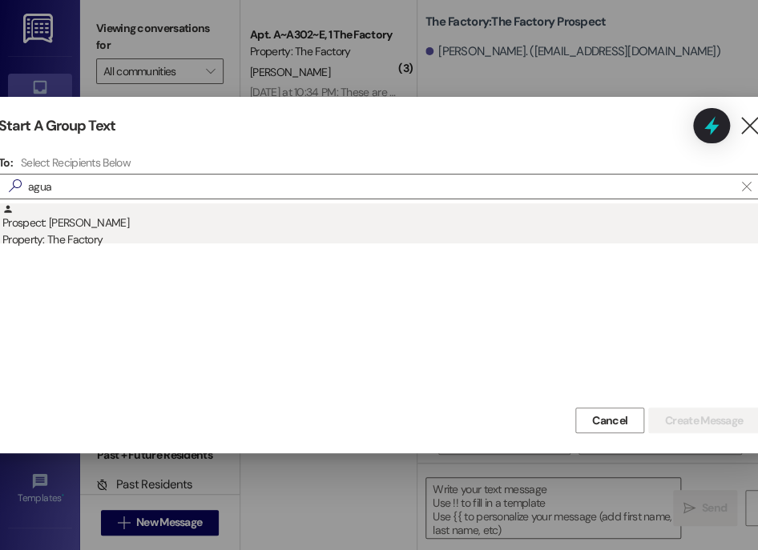
click at [407, 243] on div "Property: The Factory" at bounding box center [380, 239] width 757 height 17
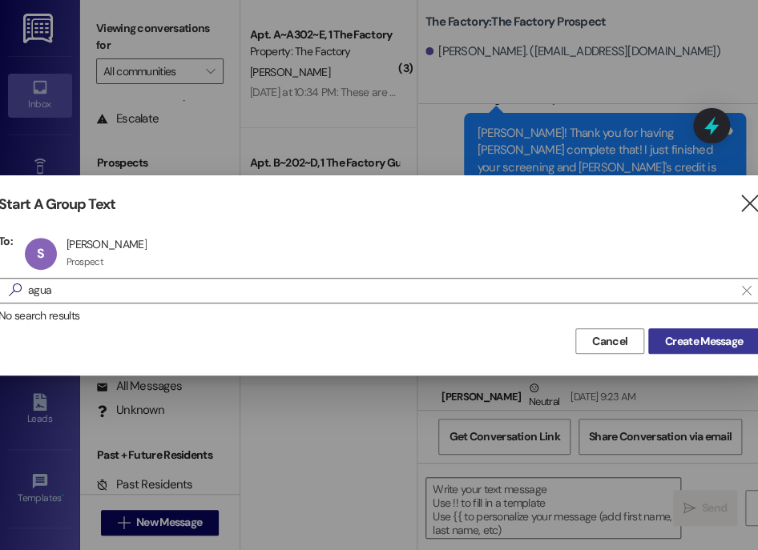
click at [694, 337] on span "Create Message" at bounding box center [704, 341] width 78 height 17
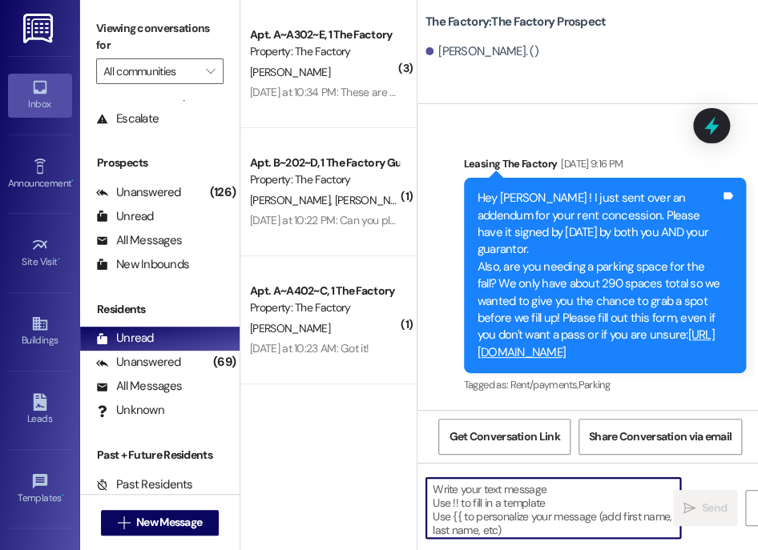
click at [497, 493] on textarea at bounding box center [553, 508] width 254 height 60
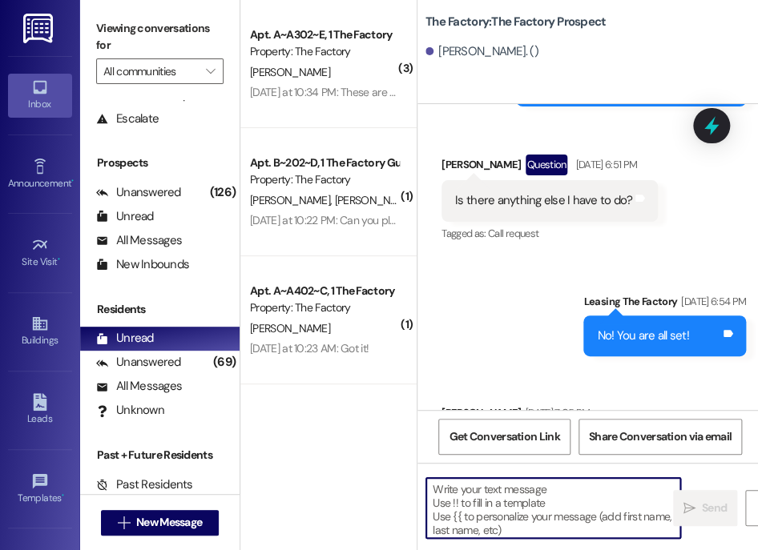
paste textarea "Hi [PERSON_NAME]! It's Abi with The Factory. It looks like we are just missing …"
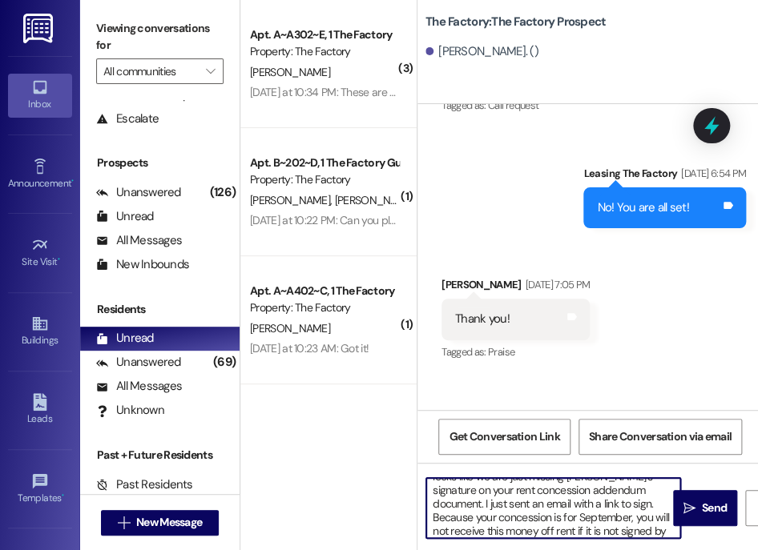
scroll to position [0, 0]
click at [453, 491] on textarea "Hi [PERSON_NAME]! It's Abi with The Factory. It looks like we are just missing …" at bounding box center [553, 508] width 254 height 60
click at [524, 504] on textarea "Hi [PERSON_NAME]! It's Abi with The Factory. It looks like we are just missing …" at bounding box center [553, 508] width 254 height 60
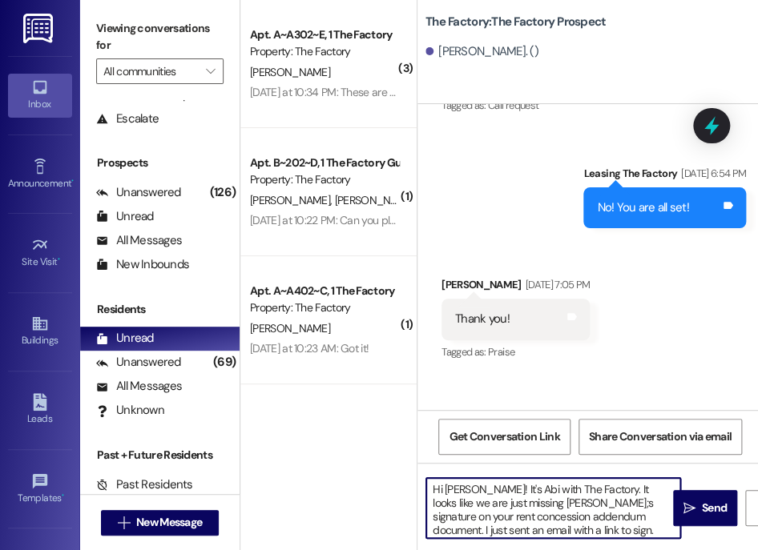
click at [526, 505] on textarea "Hi [PERSON_NAME]! It's Abi with The Factory. It looks like we are just missing …" at bounding box center [553, 508] width 254 height 60
type textarea "Hi [PERSON_NAME]! It's Abi with The Factory. It looks like we are just missing …"
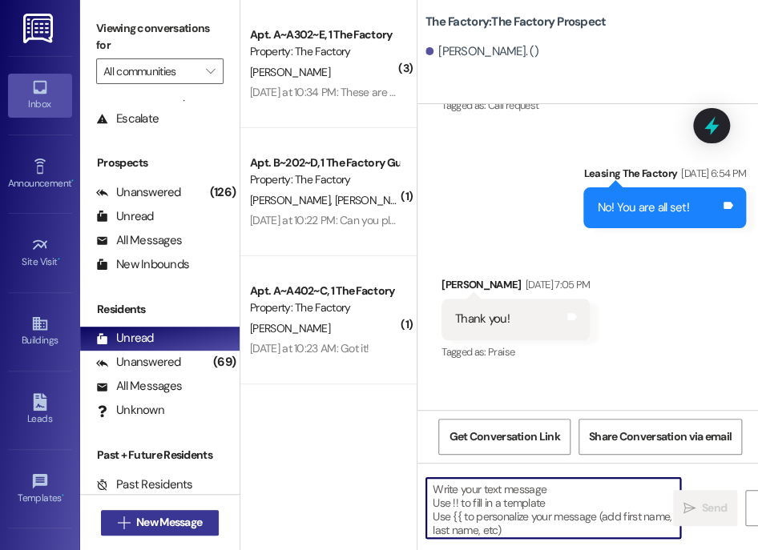
click at [138, 528] on span "New Message" at bounding box center [169, 522] width 66 height 17
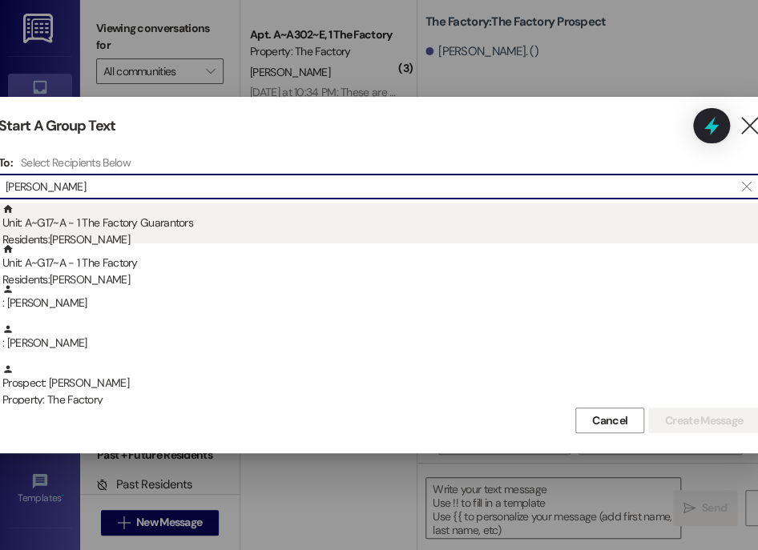
type input "[PERSON_NAME]"
click at [276, 211] on div "Unit: A~G17~A - 1 The Factory Guarantors Residents: [PERSON_NAME]" at bounding box center [380, 226] width 757 height 46
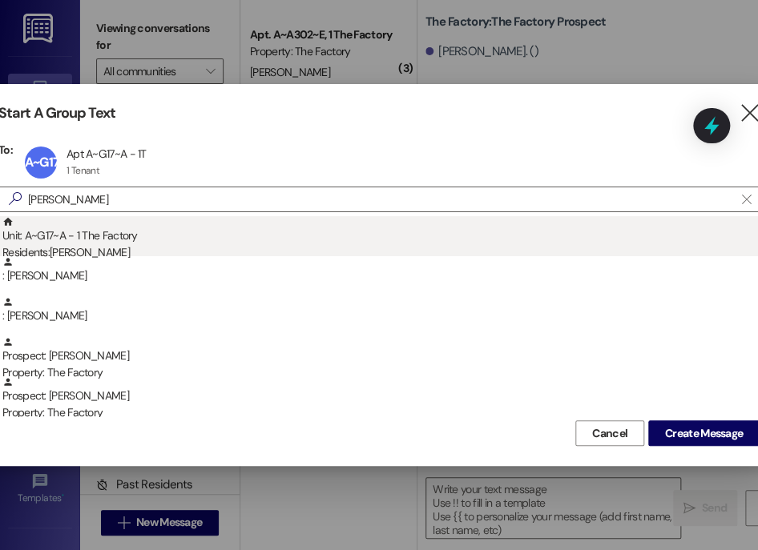
click at [275, 226] on div "Unit: A~G17~A - 1 The Factory Residents: [PERSON_NAME]" at bounding box center [380, 239] width 757 height 46
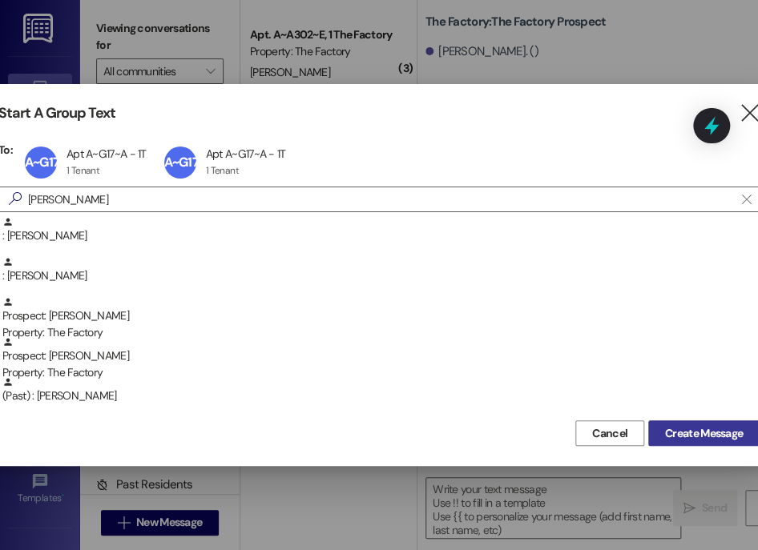
click at [657, 432] on button "Create Message" at bounding box center [703, 433] width 111 height 26
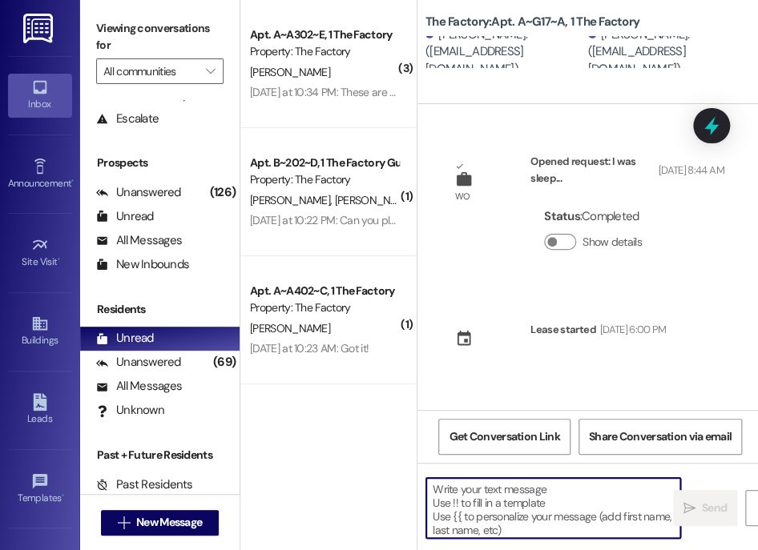
click at [535, 514] on textarea at bounding box center [553, 508] width 254 height 60
paste textarea "Hi [PERSON_NAME]! It's Abi with The Factory. It looks like we are just missing …"
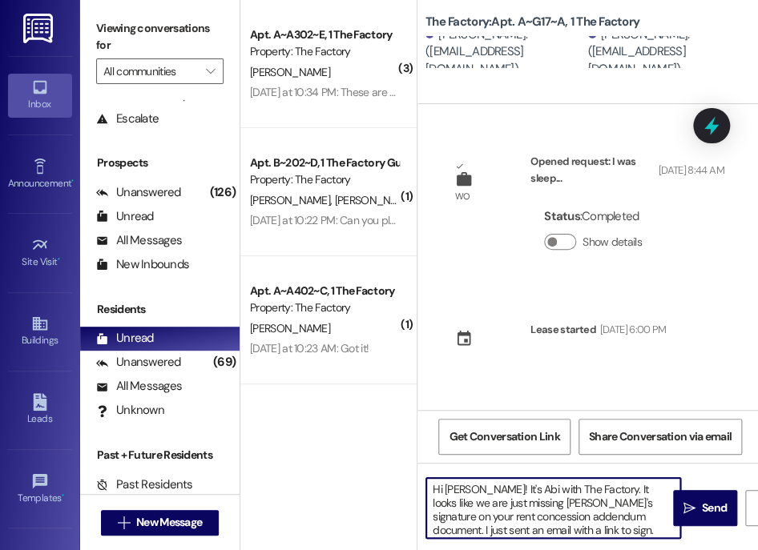
click at [457, 489] on textarea "Hi [PERSON_NAME]! It's Abi with The Factory. It looks like we are just missing …" at bounding box center [553, 508] width 254 height 60
click at [508, 508] on textarea "Hi [PERSON_NAME]! It's Abi with The Factory. It looks like we are just missing …" at bounding box center [553, 508] width 254 height 60
type textarea "Hi [PERSON_NAME]! It's Abi with The Factory. It looks like we are just missing …"
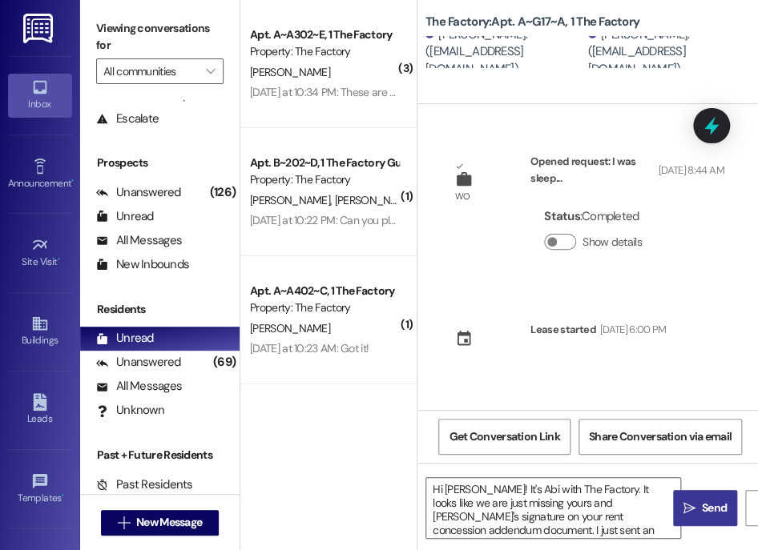
click at [705, 517] on button " Send" at bounding box center [705, 508] width 64 height 36
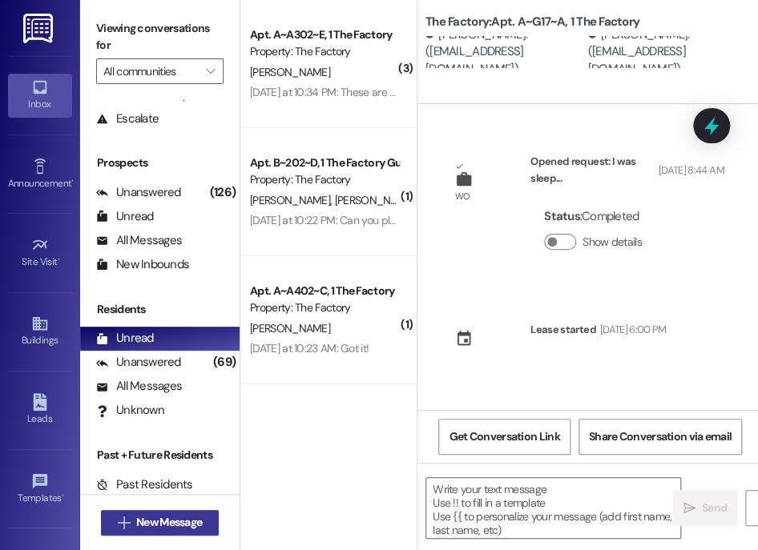
click at [191, 526] on span "New Message" at bounding box center [169, 522] width 66 height 17
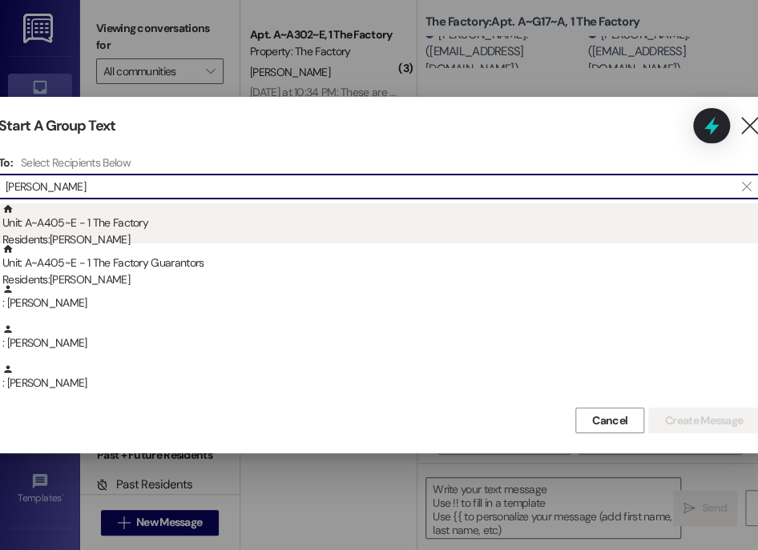
type input "[PERSON_NAME]"
click at [288, 236] on div "Residents: [PERSON_NAME]" at bounding box center [380, 239] width 757 height 17
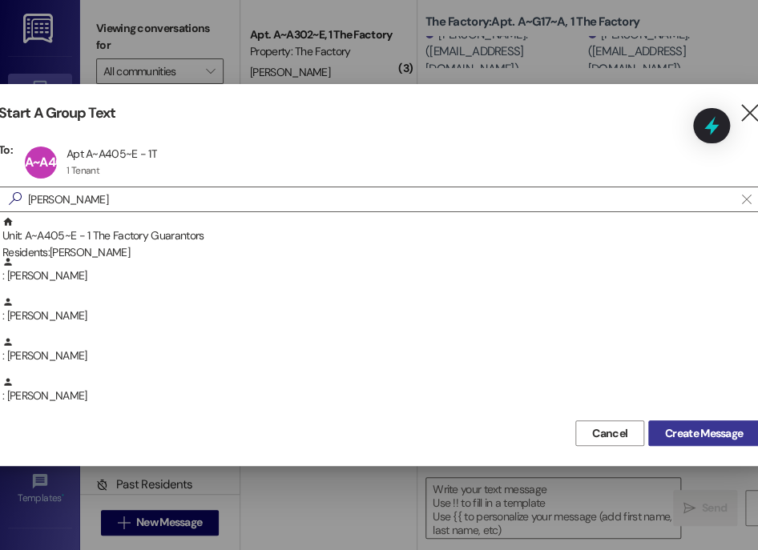
click at [695, 423] on button "Create Message" at bounding box center [703, 433] width 111 height 26
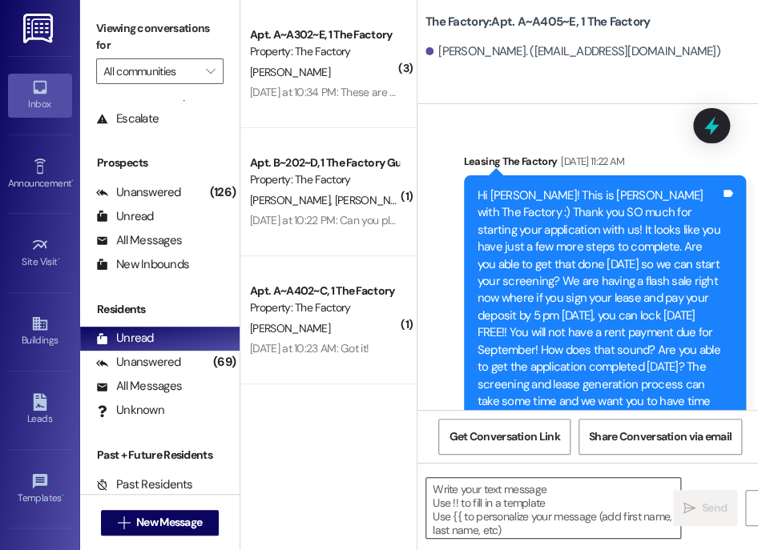
click at [565, 495] on textarea at bounding box center [553, 508] width 254 height 60
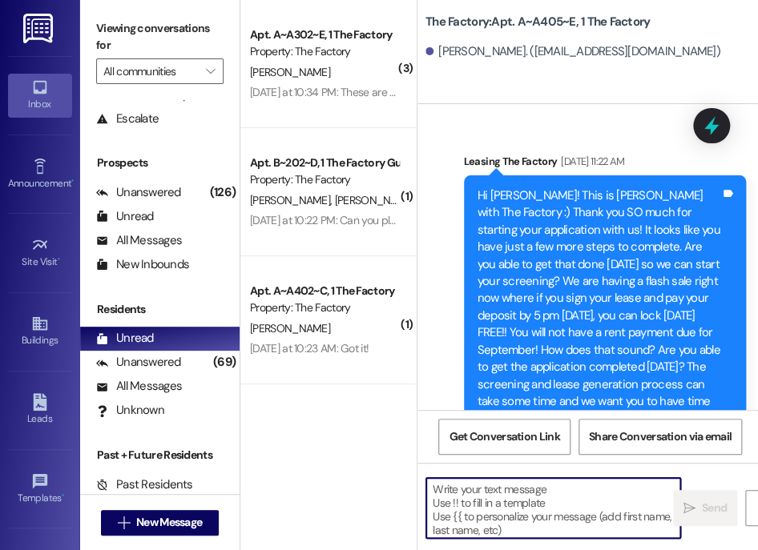
paste textarea "Hi [PERSON_NAME]! It's Abi with The Factory. It looks like we are just missing …"
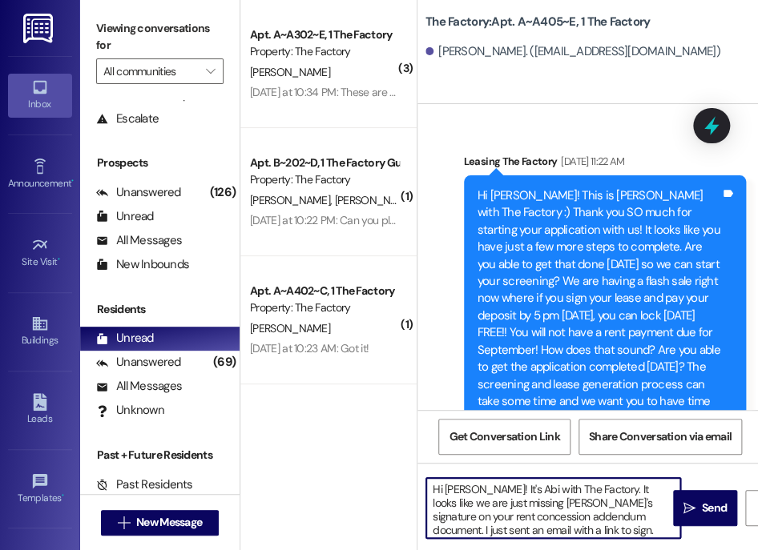
click at [455, 493] on textarea "Hi [PERSON_NAME]! It's Abi with The Factory. It looks like we are just missing …" at bounding box center [553, 508] width 254 height 60
click at [532, 501] on textarea "Hi [PERSON_NAME]! It's Abi with The Factory. It looks like we are just missing …" at bounding box center [553, 508] width 254 height 60
type textarea "Hi [PERSON_NAME]! It's Abi with The Factory. It looks like we are just missing …"
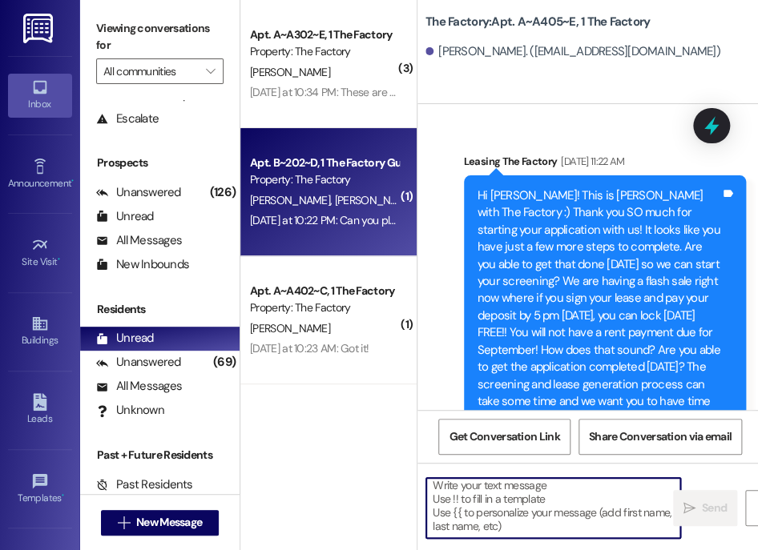
scroll to position [3, 0]
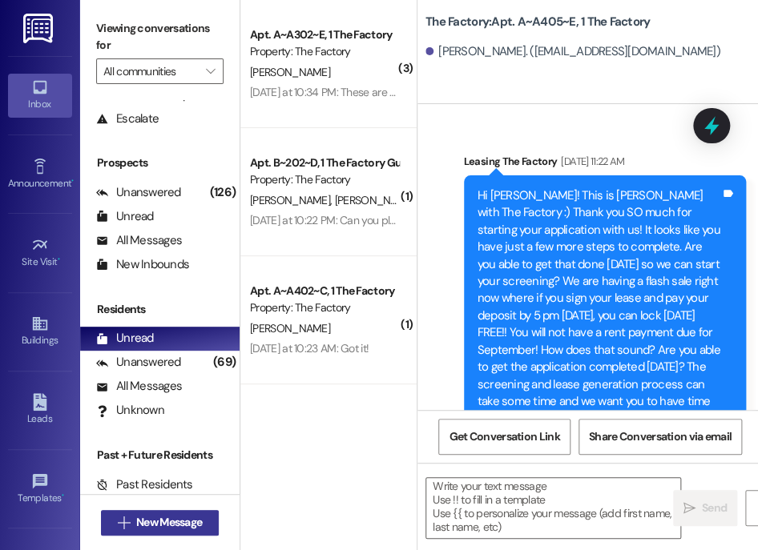
click at [143, 533] on button " New Message" at bounding box center [160, 523] width 119 height 26
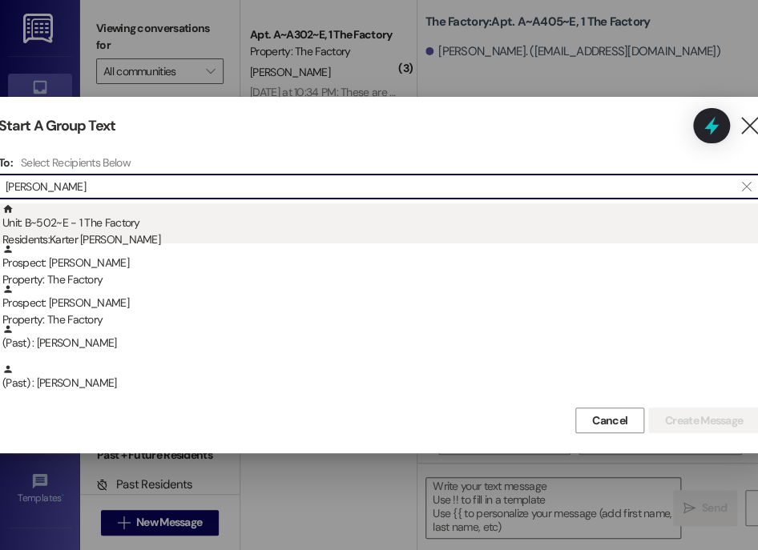
type input "[PERSON_NAME]"
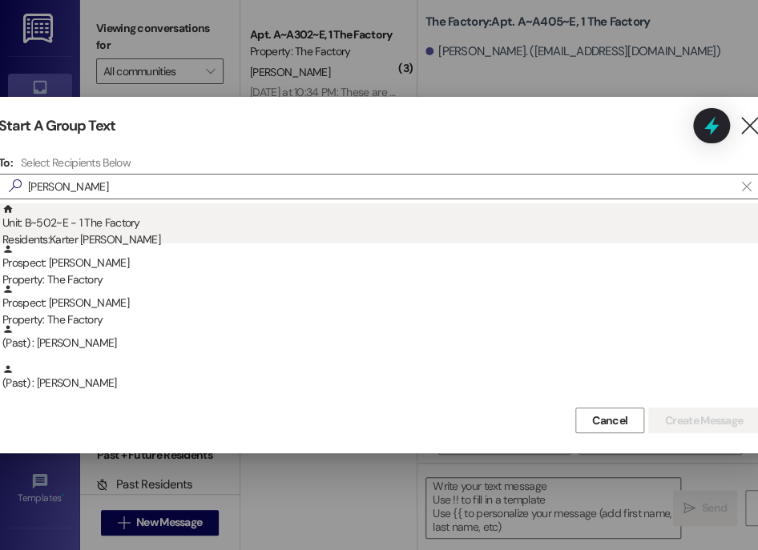
click at [260, 223] on div "Unit: B~502~E - 1 The Factory Residents: [PERSON_NAME]" at bounding box center [380, 226] width 757 height 46
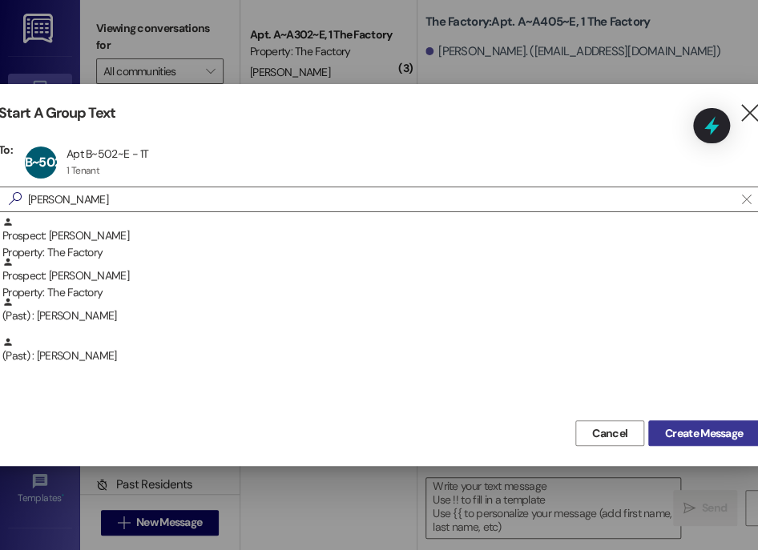
click at [657, 424] on button "Create Message" at bounding box center [703, 433] width 111 height 26
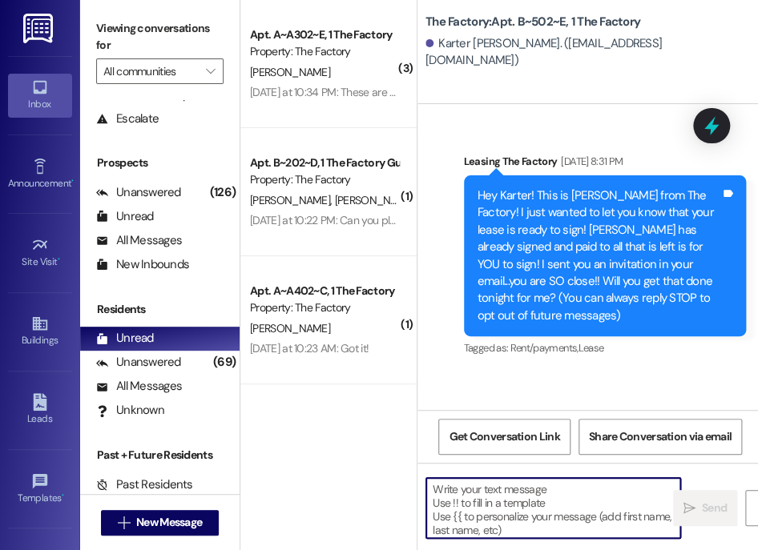
click at [535, 513] on textarea at bounding box center [553, 508] width 254 height 60
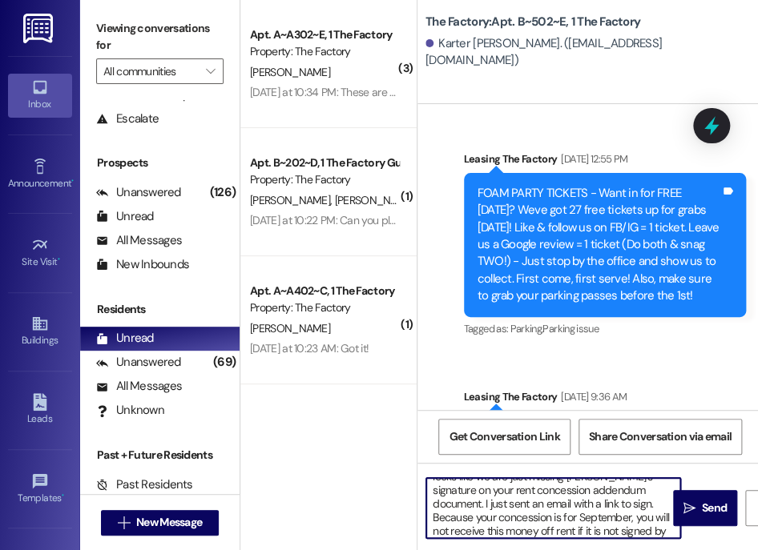
scroll to position [0, 0]
click at [464, 488] on textarea "Hi [PERSON_NAME]! It's Abi with The Factory. It looks like we are just missing …" at bounding box center [553, 508] width 254 height 60
click at [522, 503] on textarea "Hi Karter! It's Abi with The Factory. It looks like we are just missing [PERSON…" at bounding box center [553, 508] width 254 height 60
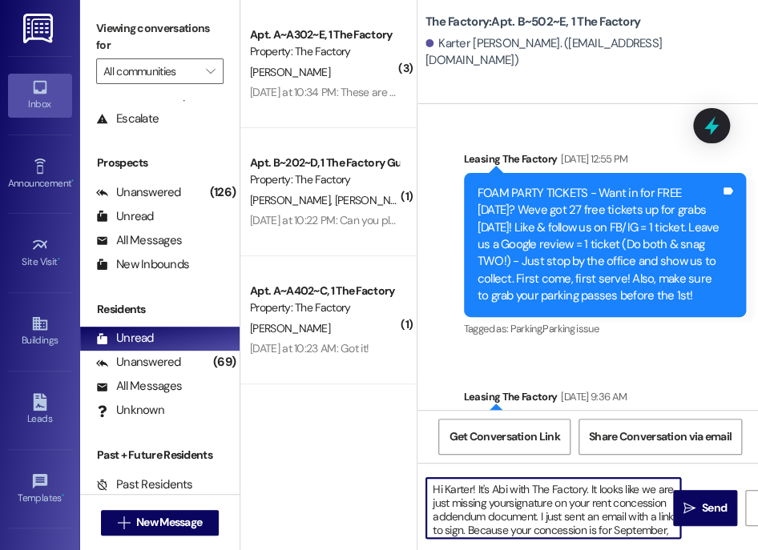
type textarea "Hi Karter! It's Abi with The Factory. It looks like we are just missing your si…"
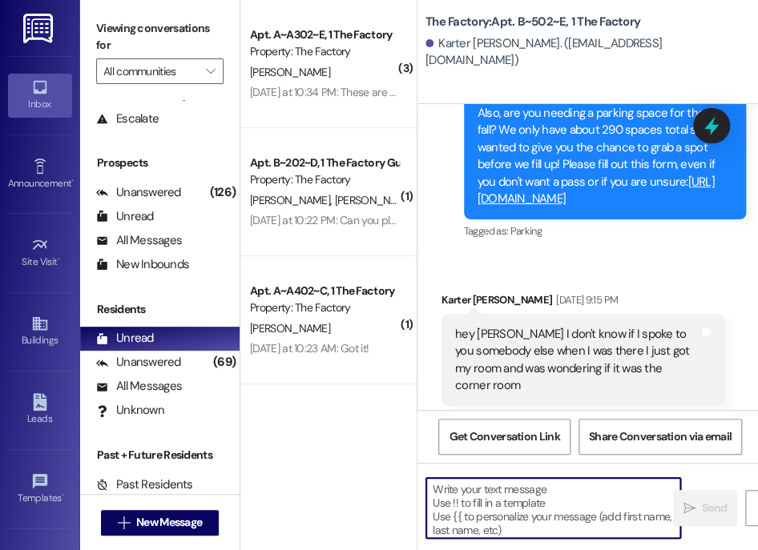
scroll to position [750, 0]
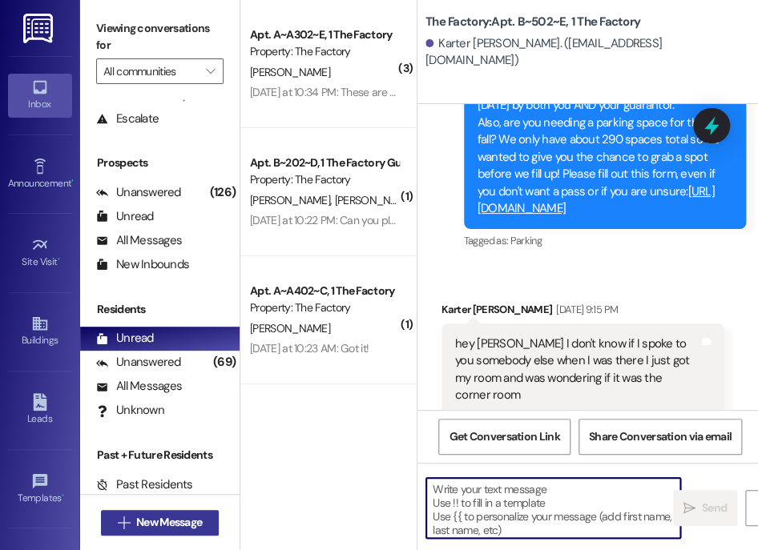
click at [152, 519] on span "New Message" at bounding box center [169, 522] width 66 height 17
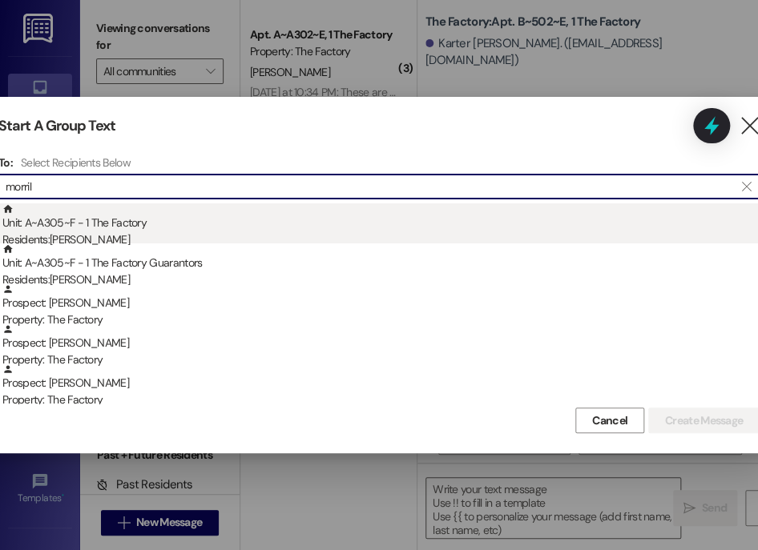
type input "morril"
click at [266, 236] on div "Residents: [PERSON_NAME]" at bounding box center [380, 239] width 757 height 17
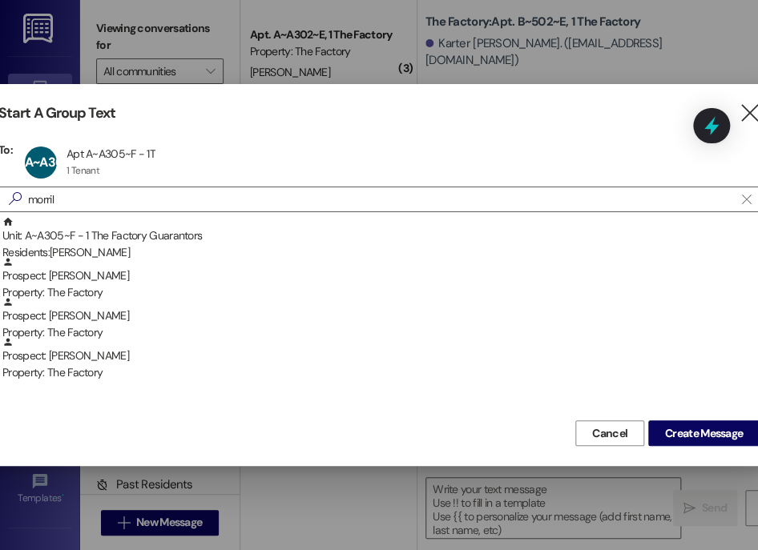
click at [266, 236] on div "Unit: A~A305~F - 1 The Factory Guarantors Residents: [PERSON_NAME]" at bounding box center [380, 239] width 757 height 46
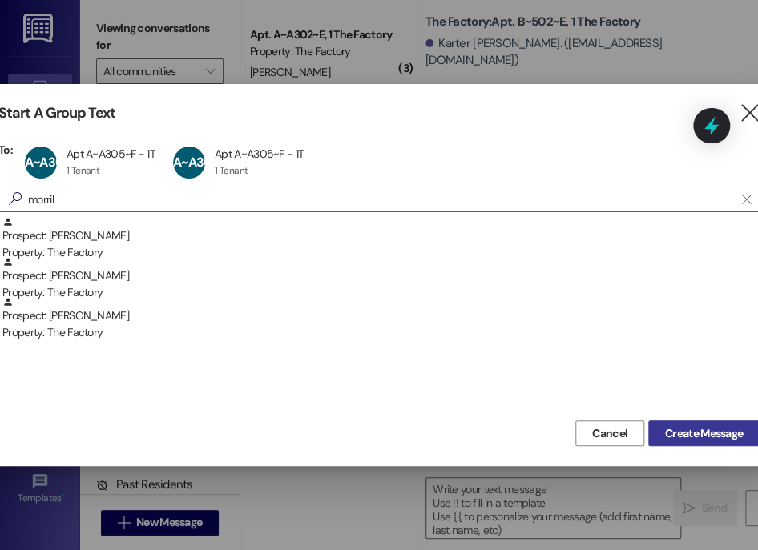
click at [673, 426] on span "Create Message" at bounding box center [704, 433] width 78 height 17
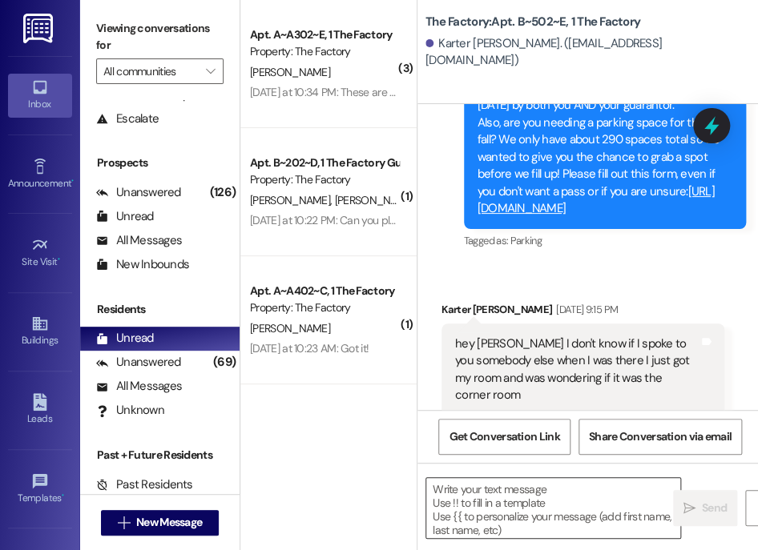
scroll to position [0, 0]
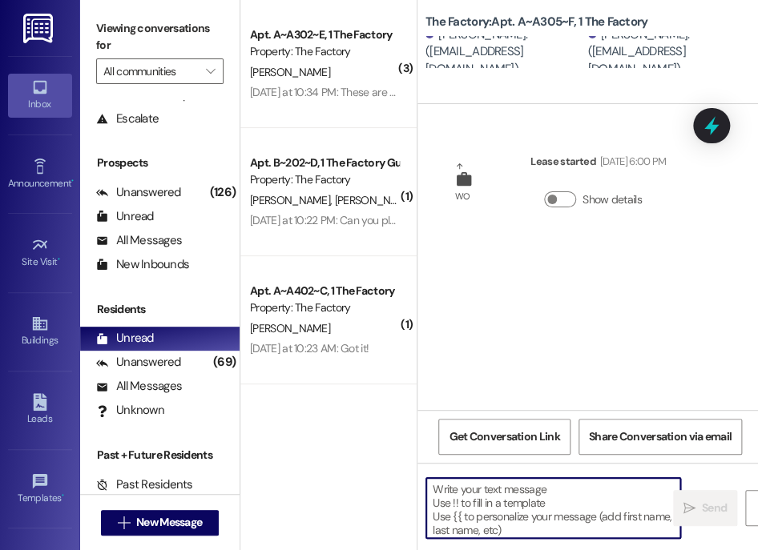
click at [528, 497] on textarea at bounding box center [553, 508] width 254 height 60
paste textarea "Hi [PERSON_NAME]! It's Abi with The Factory. It looks like we are just missing …"
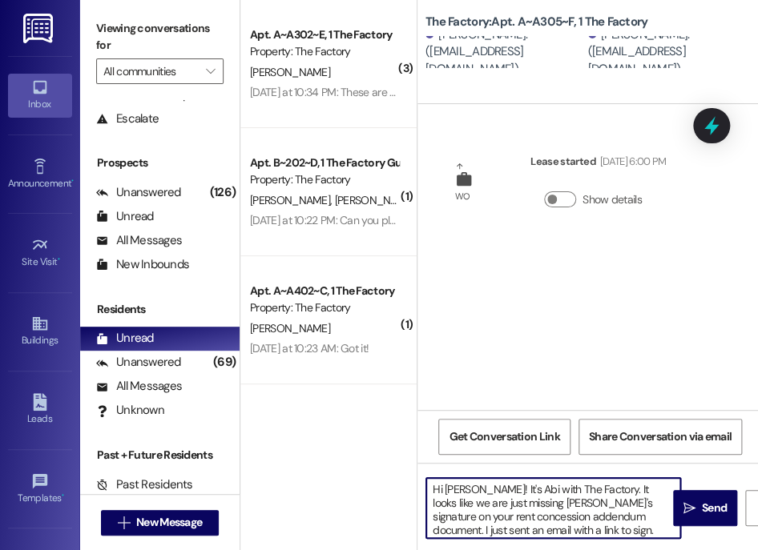
click at [452, 487] on textarea "Hi [PERSON_NAME]! It's Abi with The Factory. It looks like we are just missing …" at bounding box center [553, 508] width 254 height 60
click at [534, 503] on textarea "Hi [PERSON_NAME]! It's Abi with The Factory. It looks like we are just missing …" at bounding box center [553, 508] width 254 height 60
type textarea "Hi [PERSON_NAME]! It's Abi with The Factory. It looks like we are just missing …"
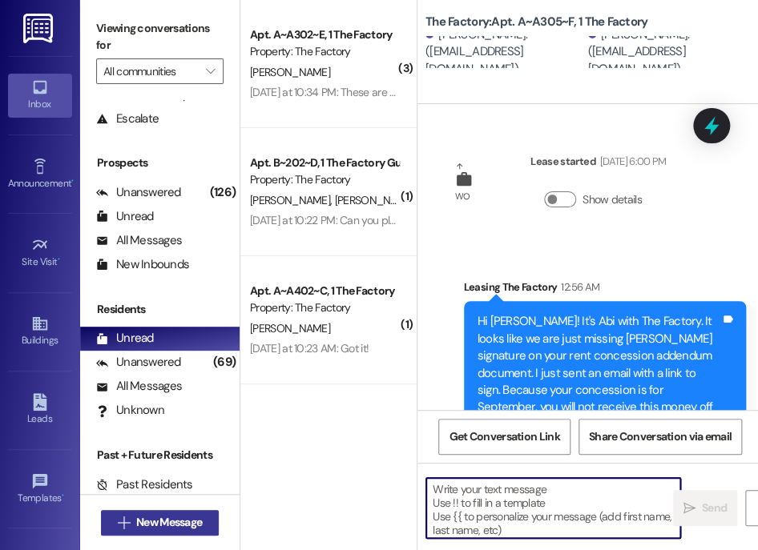
click at [191, 523] on span "New Message" at bounding box center [169, 522] width 66 height 17
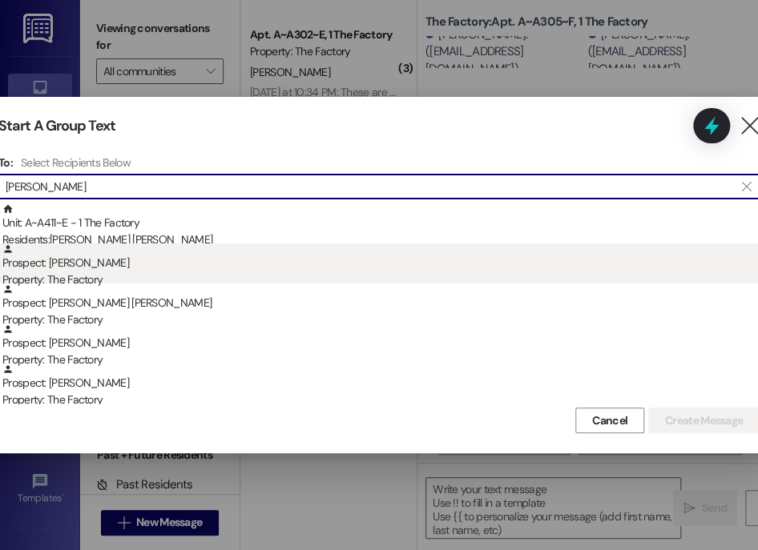
type input "[PERSON_NAME]"
click at [400, 272] on div "Prospect: [PERSON_NAME] Property: The Factory" at bounding box center [380, 266] width 757 height 46
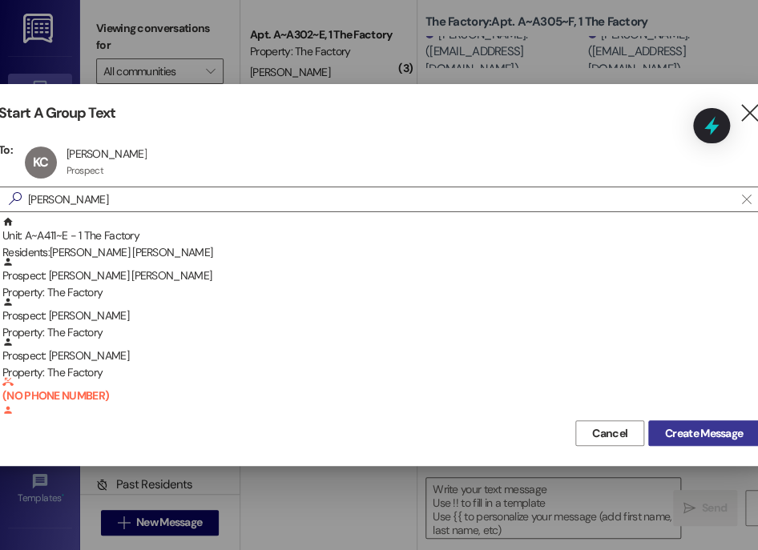
click at [685, 437] on span "Create Message" at bounding box center [704, 433] width 78 height 17
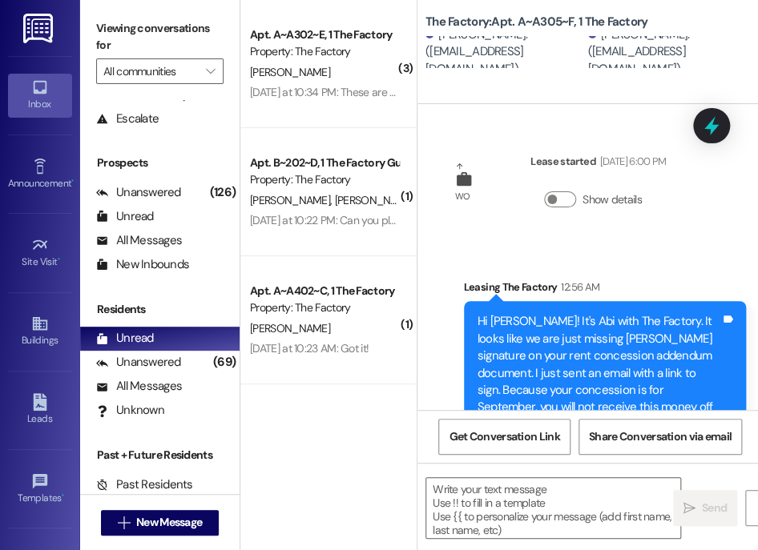
click at [529, 499] on textarea at bounding box center [553, 508] width 254 height 60
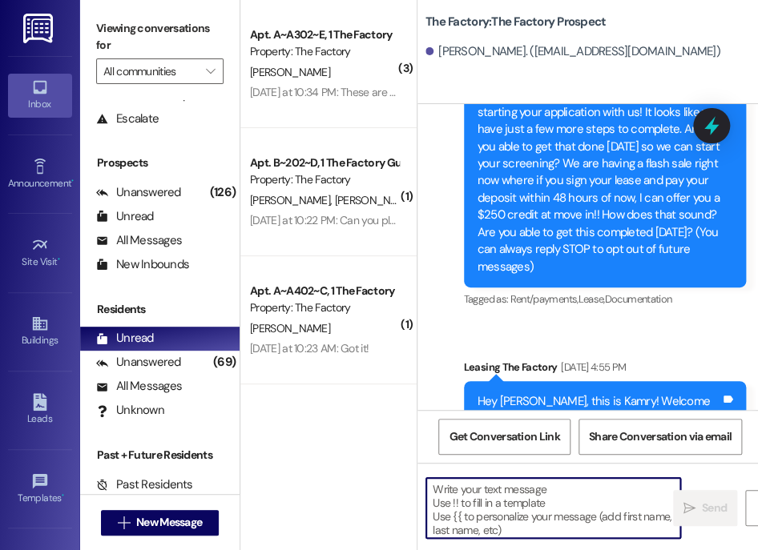
paste textarea "Hi [PERSON_NAME]! It's Abi with The Factory. It looks like we are just missing …"
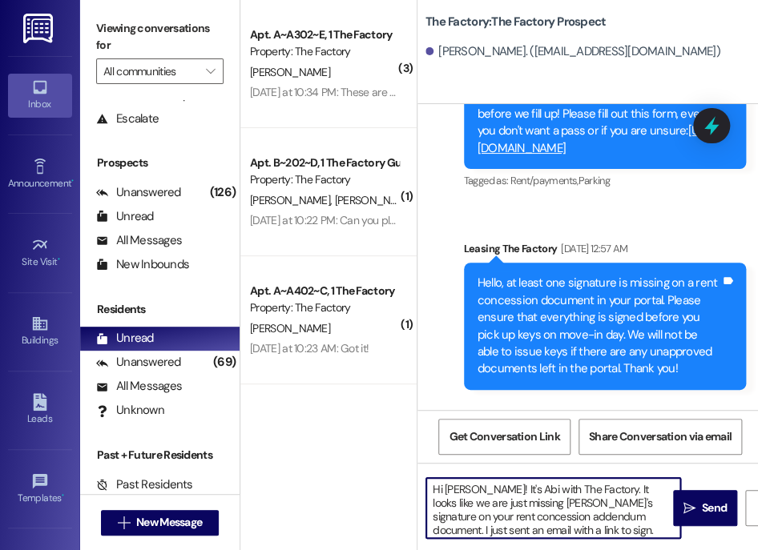
click at [465, 487] on textarea "Hi [PERSON_NAME]! It's Abi with The Factory. It looks like we are just missing …" at bounding box center [553, 508] width 254 height 60
click at [513, 501] on textarea "Hi [PERSON_NAME]! It's Abi with The Factory. It looks like we are just missing …" at bounding box center [553, 508] width 254 height 60
type textarea "Hi [PERSON_NAME]! It's Abi with The Factory. It looks like we are just missing …"
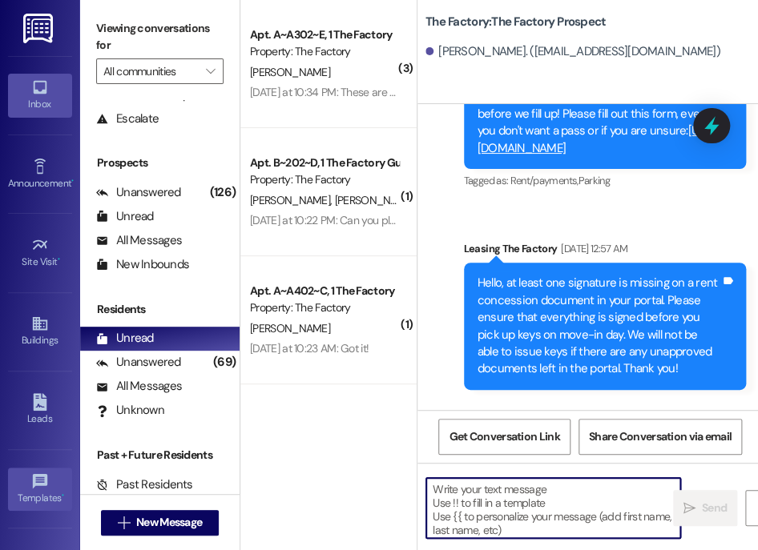
scroll to position [7753, 0]
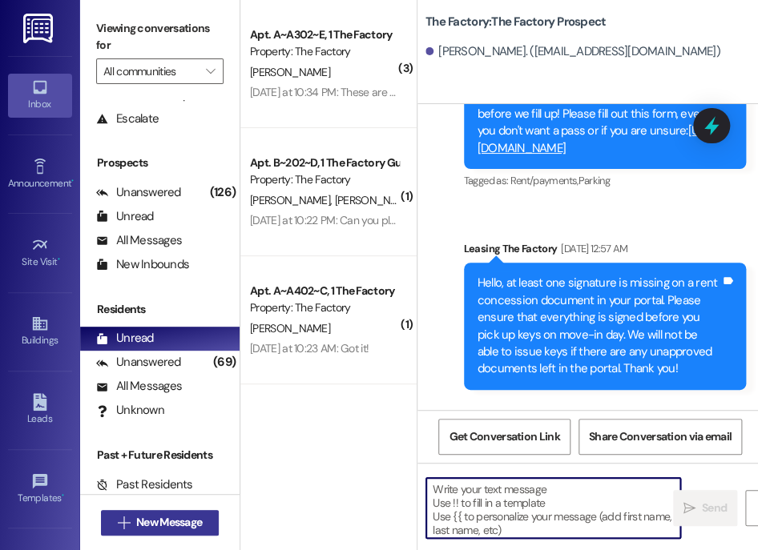
click at [186, 518] on span "New Message" at bounding box center [169, 522] width 66 height 17
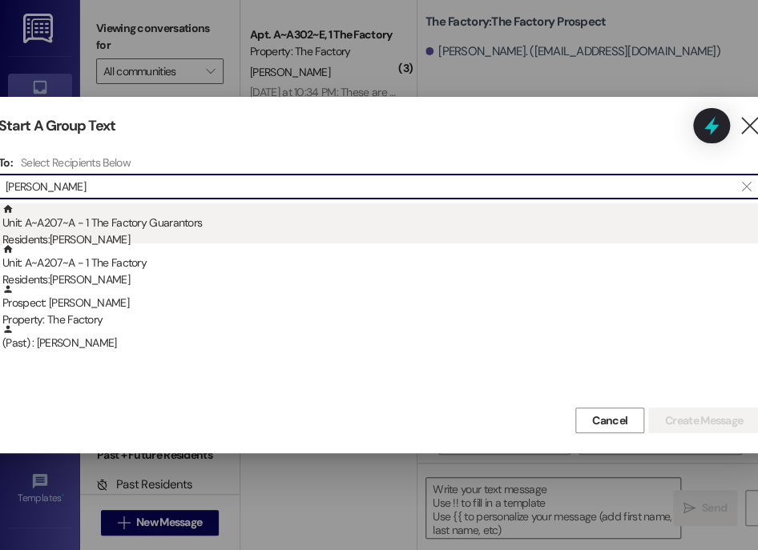
type input "[PERSON_NAME]"
click at [189, 239] on div "Residents: [PERSON_NAME]" at bounding box center [380, 239] width 757 height 17
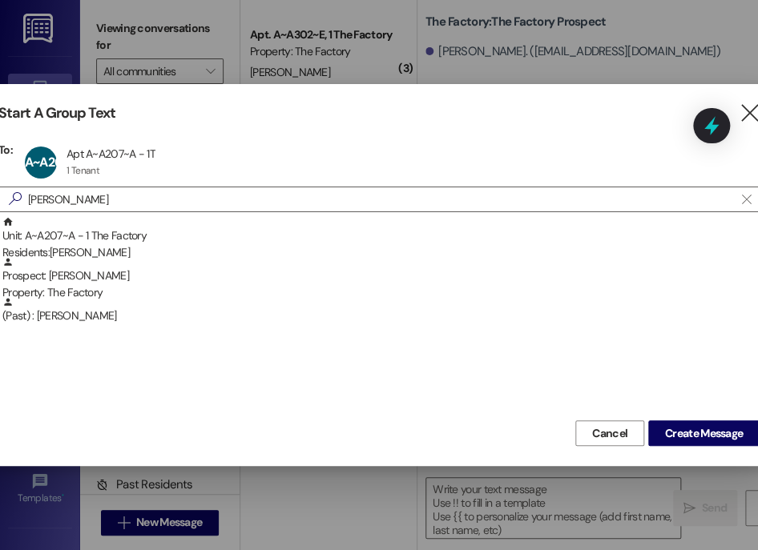
click at [189, 239] on div "Unit: A~A207~A - 1 The Factory Residents: [PERSON_NAME]" at bounding box center [380, 239] width 757 height 46
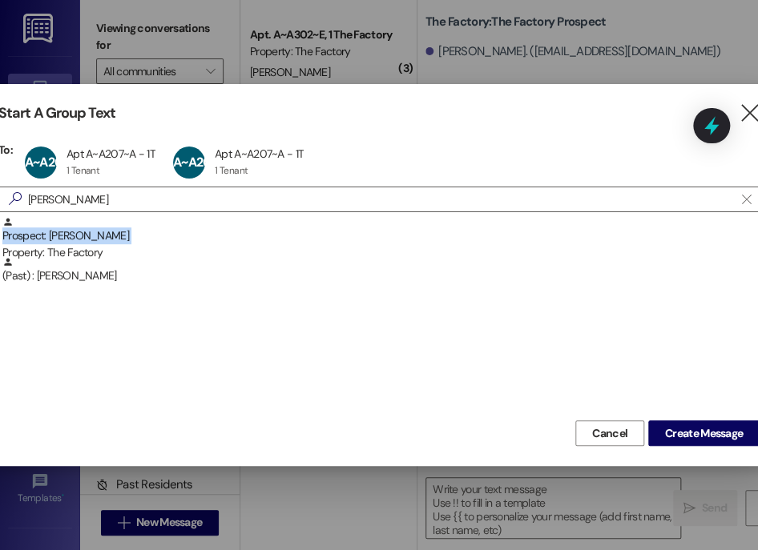
click at [189, 239] on div "Prospect: [PERSON_NAME] Property: The Factory" at bounding box center [380, 239] width 757 height 46
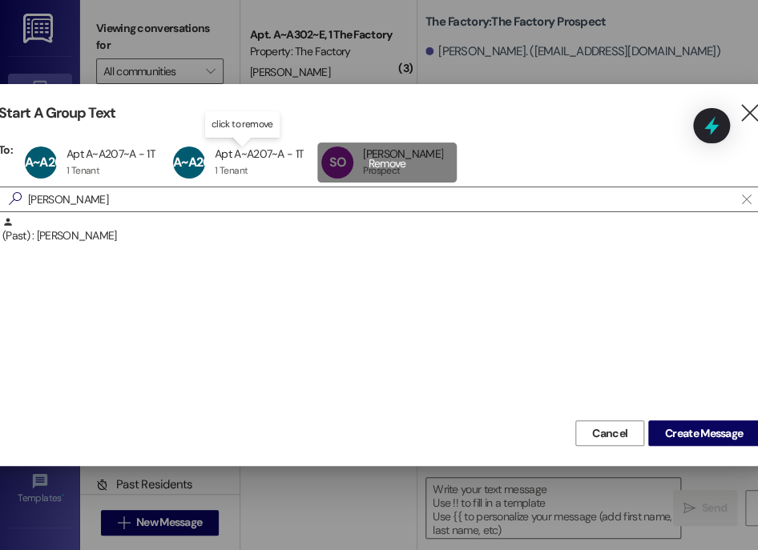
click at [340, 169] on div "SO [PERSON_NAME] [PERSON_NAME] Prospect Prospect click to remove" at bounding box center [386, 163] width 139 height 40
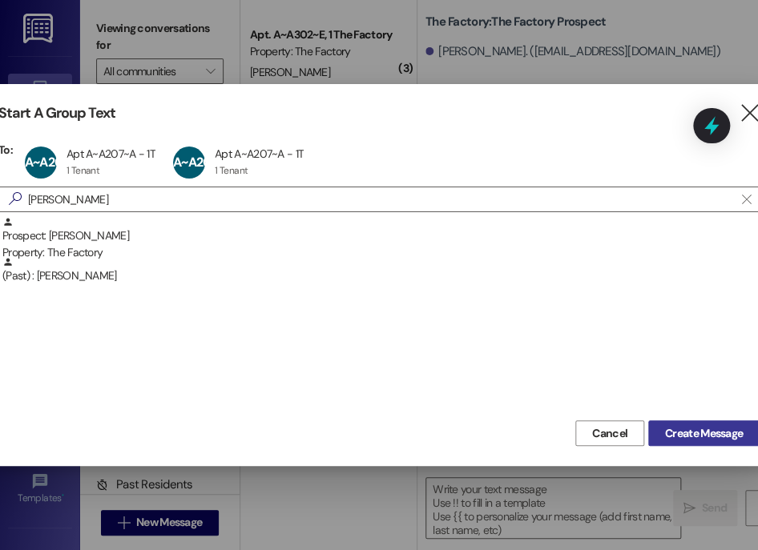
click at [696, 432] on span "Create Message" at bounding box center [704, 433] width 78 height 17
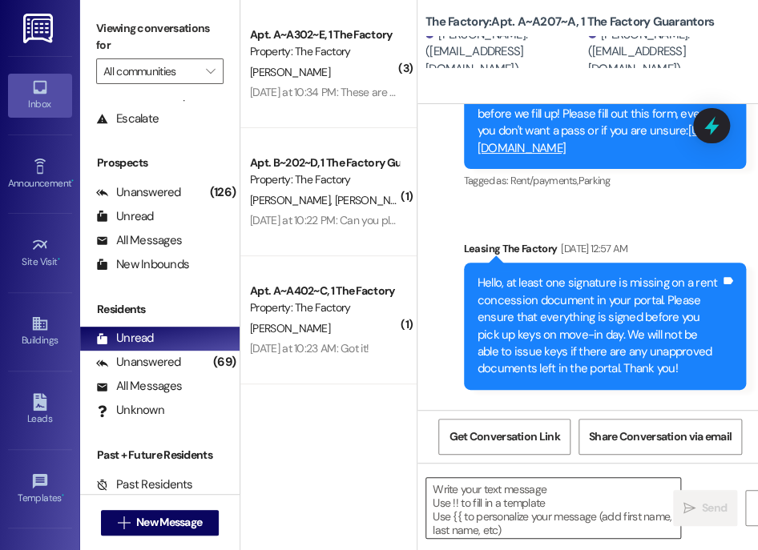
scroll to position [0, 0]
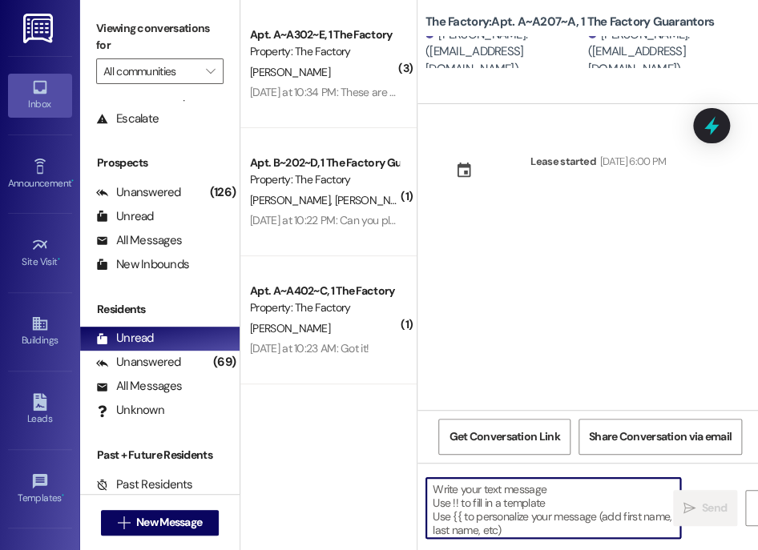
click at [513, 501] on textarea at bounding box center [553, 508] width 254 height 60
paste textarea "Hi [PERSON_NAME]! It's Abi with The Factory. It looks like we are just missing …"
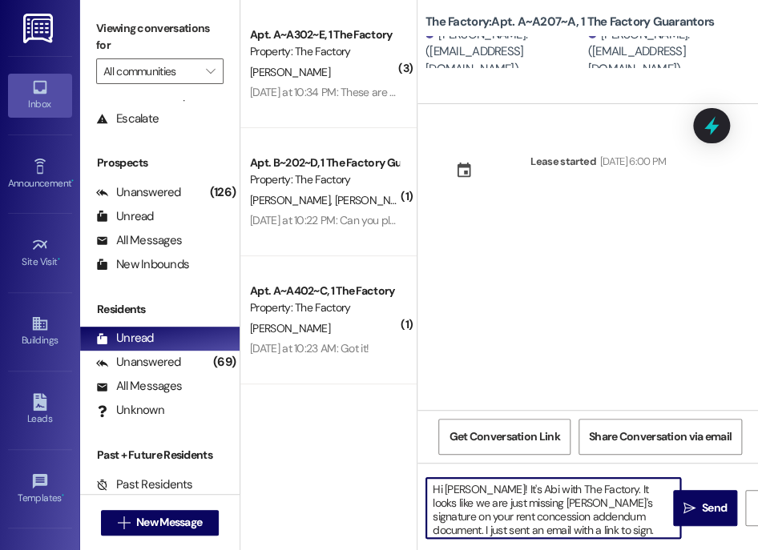
click at [458, 486] on textarea "Hi [PERSON_NAME]! It's Abi with The Factory. It looks like we are just missing …" at bounding box center [553, 508] width 254 height 60
click at [508, 497] on textarea "Hi [PERSON_NAME]! It's Abi with The Factory. It looks like we are just missing …" at bounding box center [553, 508] width 254 height 60
type textarea "Hi [PERSON_NAME]! It's Abi with The Factory. It looks like we are just missing …"
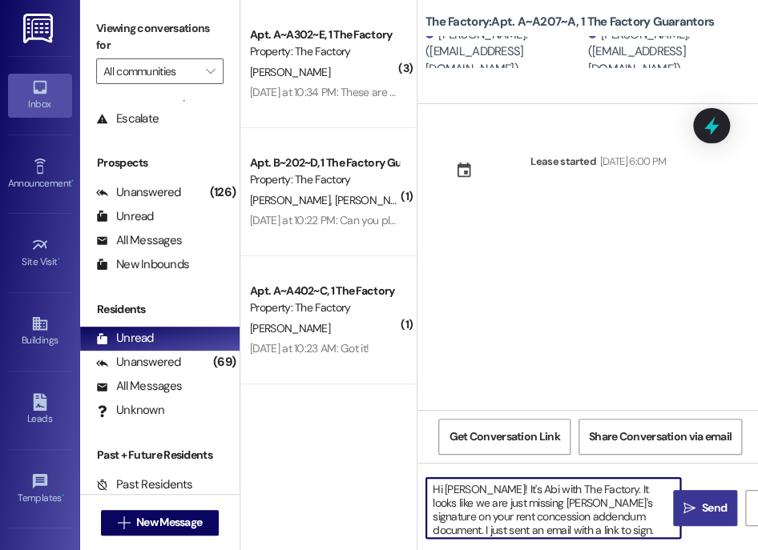
click at [693, 513] on icon "" at bounding box center [689, 508] width 12 height 13
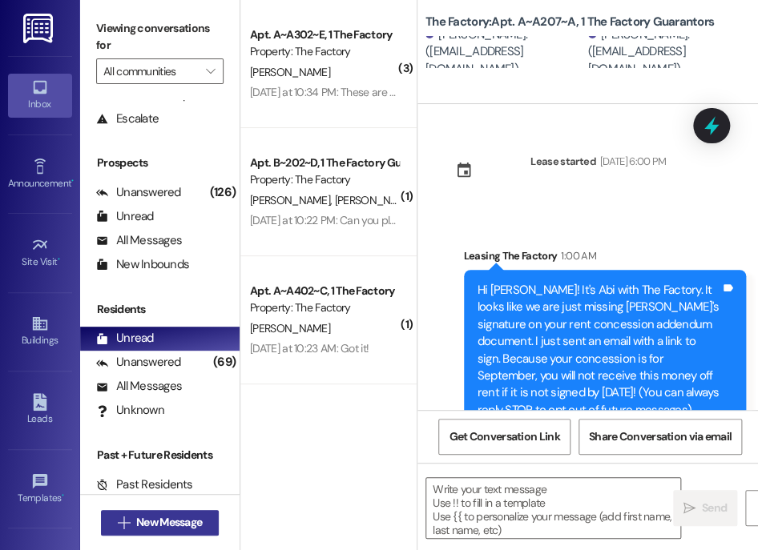
click at [155, 523] on span "New Message" at bounding box center [169, 522] width 66 height 17
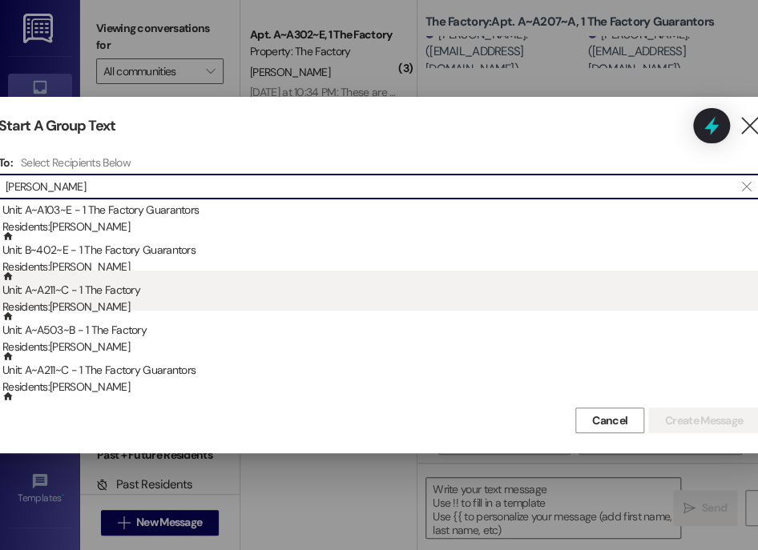
scroll to position [21, 0]
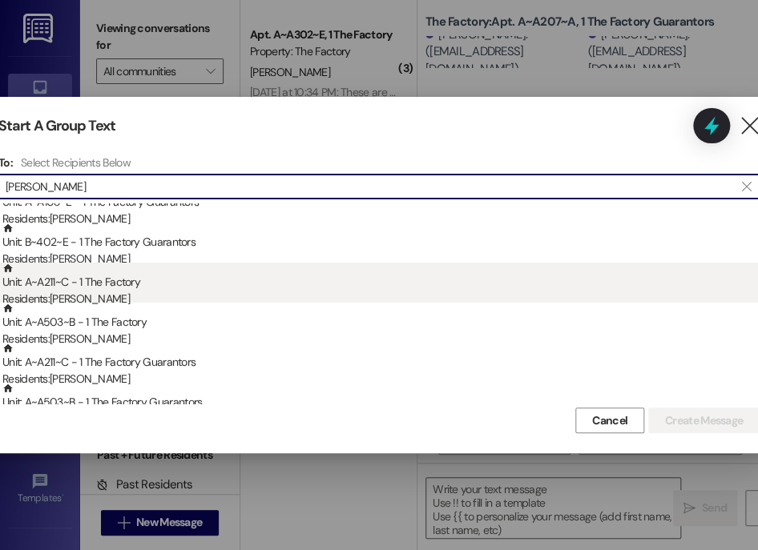
type input "[PERSON_NAME]"
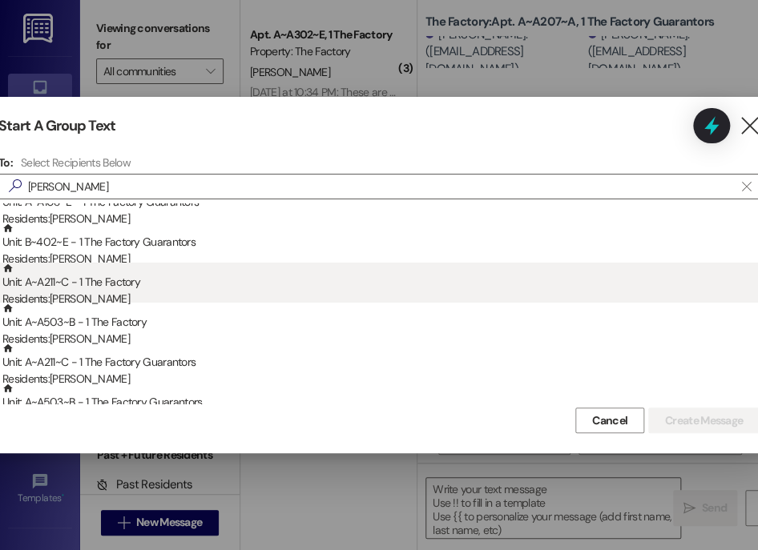
click at [213, 288] on div "Unit: A~A211~C - 1 The Factory Residents: [PERSON_NAME]" at bounding box center [380, 286] width 757 height 46
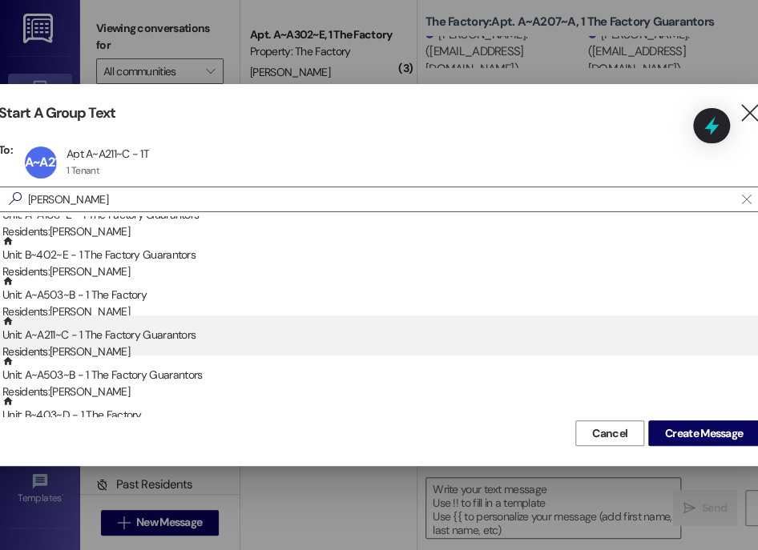
click at [199, 339] on div "Unit: A~A211~C - 1 The Factory Guarantors Residents: [PERSON_NAME]" at bounding box center [380, 339] width 757 height 46
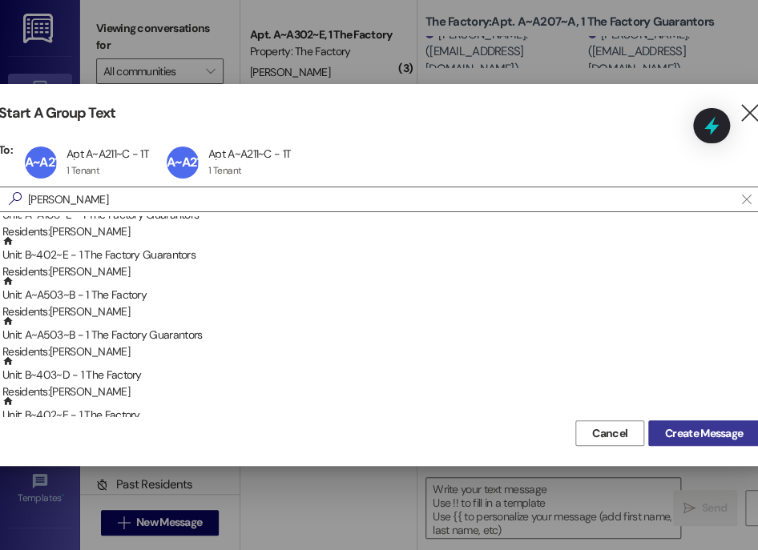
click at [695, 432] on span "Create Message" at bounding box center [704, 433] width 78 height 17
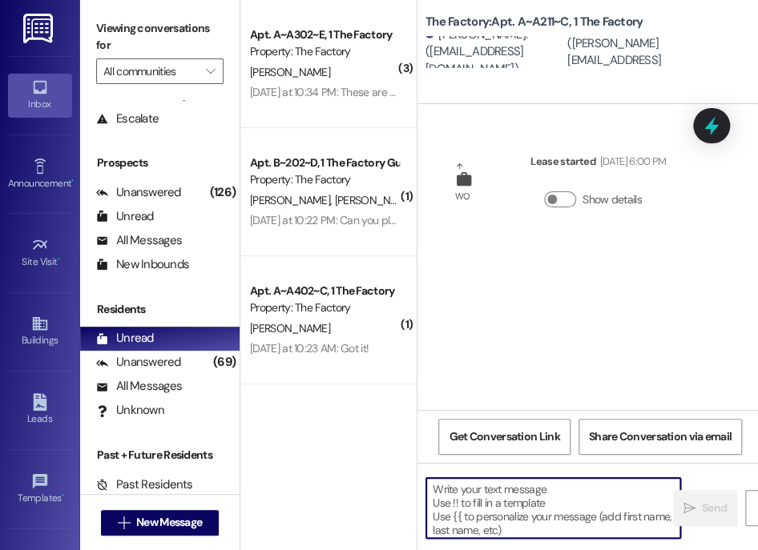
click at [507, 518] on textarea at bounding box center [553, 508] width 254 height 60
paste textarea "Hi [PERSON_NAME]! It's Abi with The Factory. It looks like we are just missing …"
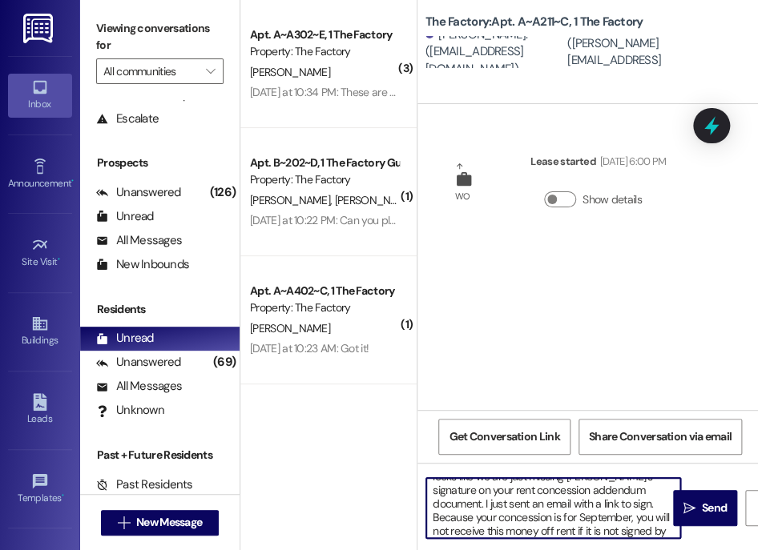
scroll to position [0, 0]
click at [466, 486] on textarea "Hi [PERSON_NAME]! It's Abi with The Factory. It looks like we are just missing …" at bounding box center [553, 508] width 254 height 60
click at [513, 501] on textarea "Hi [PERSON_NAME]! It's Abi with The Factory. It looks like we are just missing …" at bounding box center [553, 508] width 254 height 60
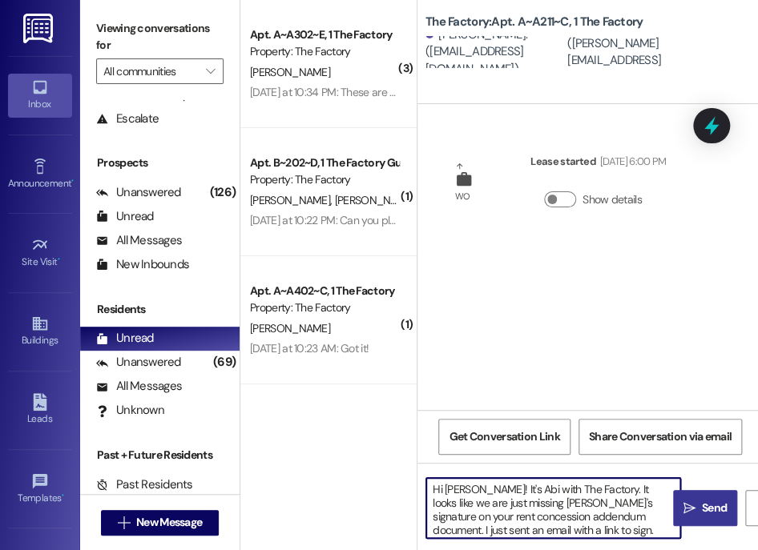
type textarea "Hi [PERSON_NAME]! It's Abi with The Factory. It looks like we are just missing …"
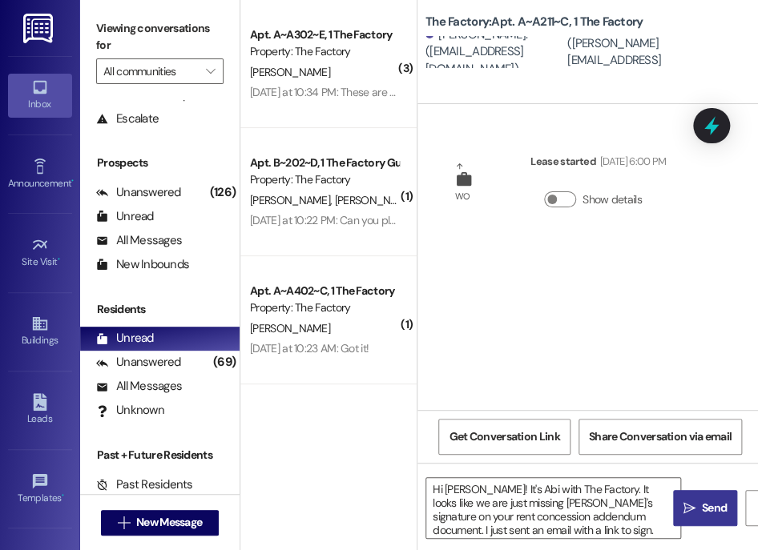
click at [715, 512] on span "Send" at bounding box center [714, 508] width 25 height 17
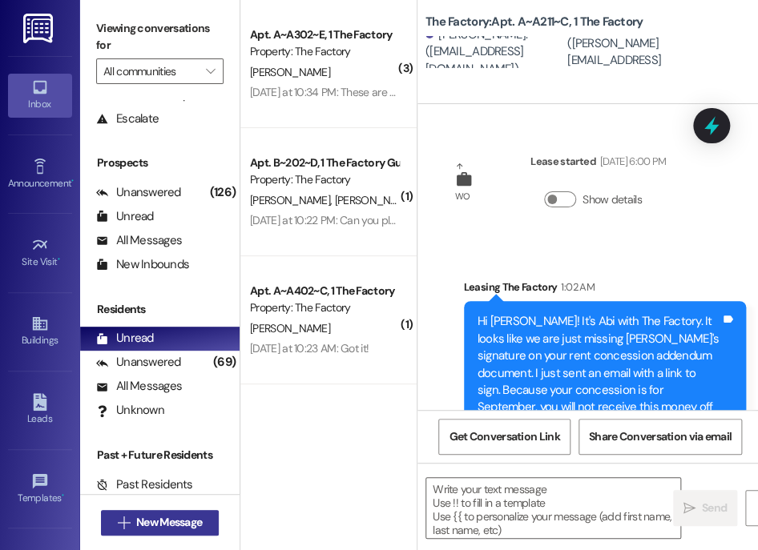
click at [176, 519] on span "New Message" at bounding box center [169, 522] width 66 height 17
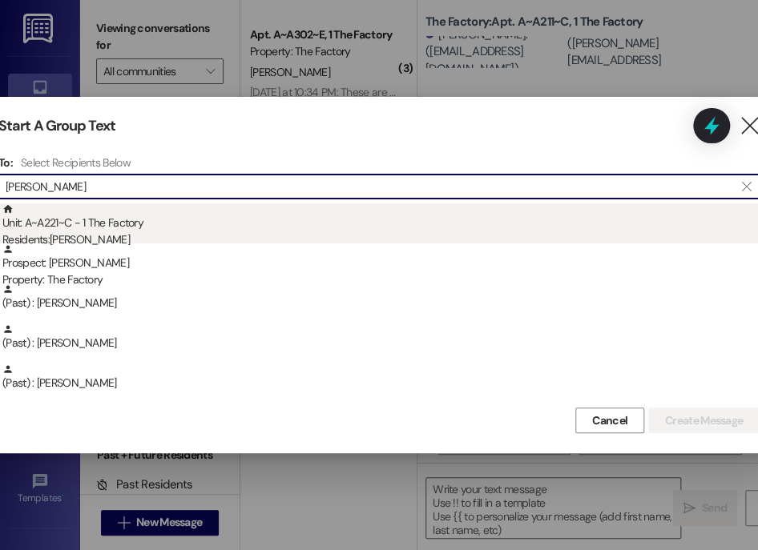
type input "[PERSON_NAME]"
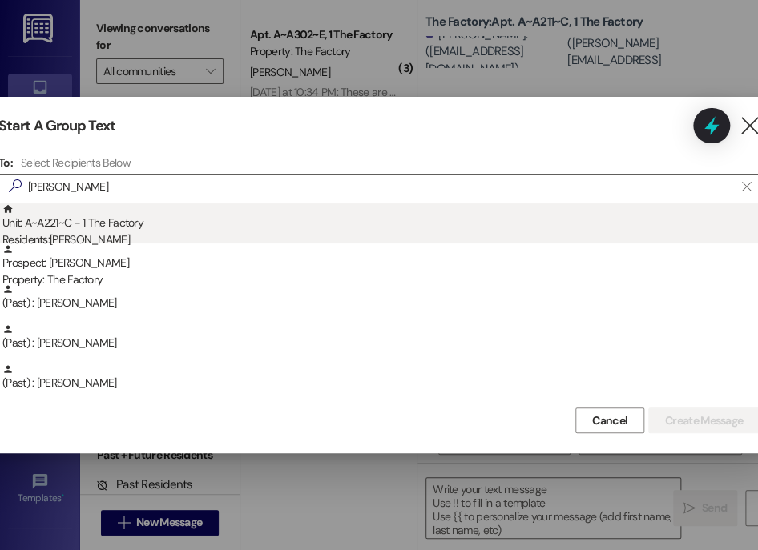
click at [272, 225] on div "Unit: A~A221~C - 1 The Factory Residents: [PERSON_NAME]" at bounding box center [380, 226] width 757 height 46
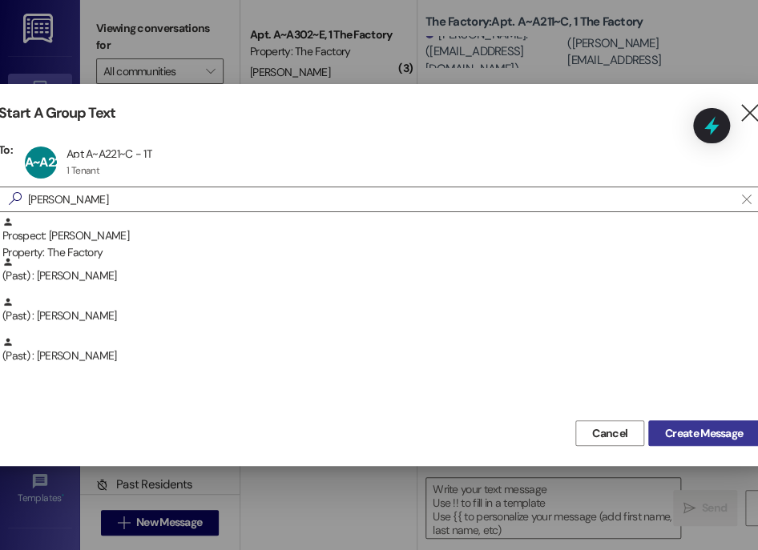
click at [682, 432] on span "Create Message" at bounding box center [704, 433] width 78 height 17
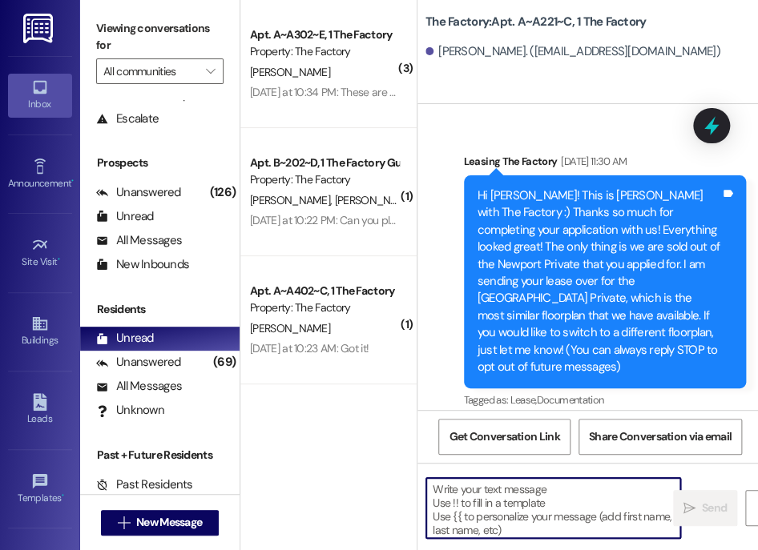
click at [535, 495] on textarea at bounding box center [553, 508] width 254 height 60
paste textarea "Free [DATE] Rent Special"
type textarea "Free [DATE] Rent Special"
click at [457, 494] on textarea at bounding box center [553, 508] width 254 height 60
paste textarea "Hi [PERSON_NAME]! It's Abi with The Factory. It looks like we are just missing …"
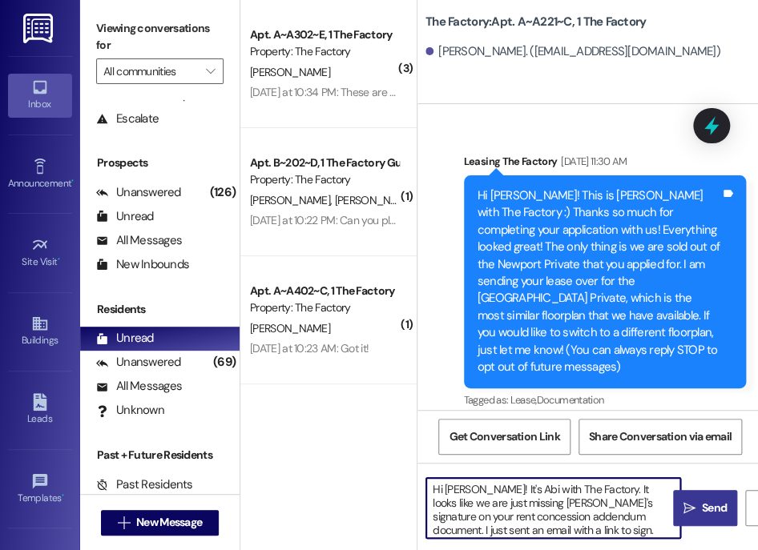
click at [455, 489] on textarea "Hi [PERSON_NAME]! It's Abi with The Factory. It looks like we are just missing …" at bounding box center [553, 508] width 254 height 60
click at [542, 505] on textarea "Hi [PERSON_NAME]! It's Abi with The Factory. It looks like we are just missing …" at bounding box center [553, 508] width 254 height 60
type textarea "Hi [PERSON_NAME]! It's Abi with The Factory. It looks like we are just missing …"
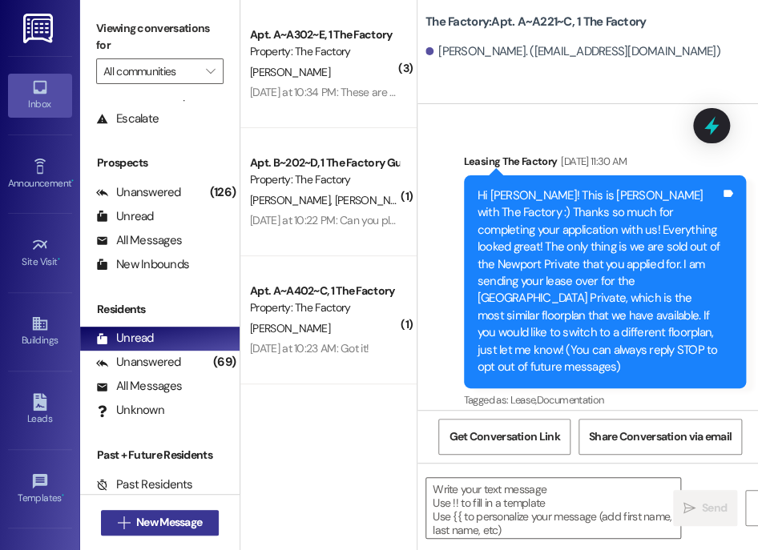
click at [177, 518] on span "New Message" at bounding box center [169, 522] width 66 height 17
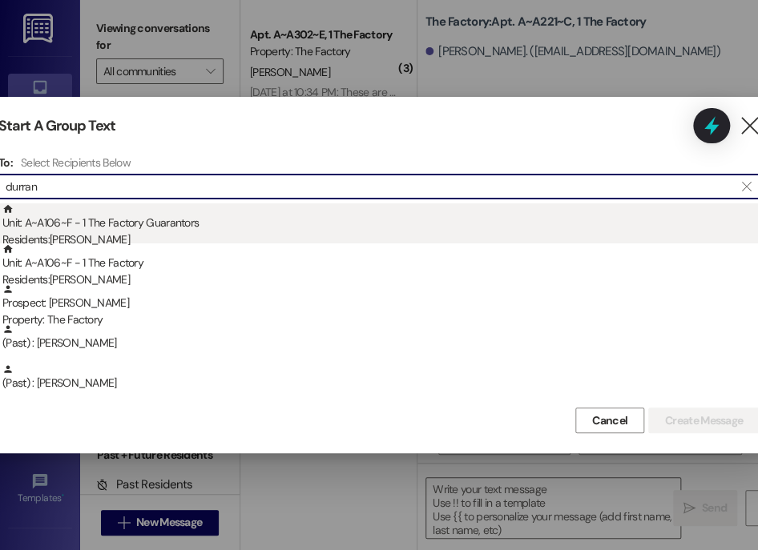
type input "durran"
click at [203, 233] on div "Residents: [PERSON_NAME]" at bounding box center [380, 239] width 757 height 17
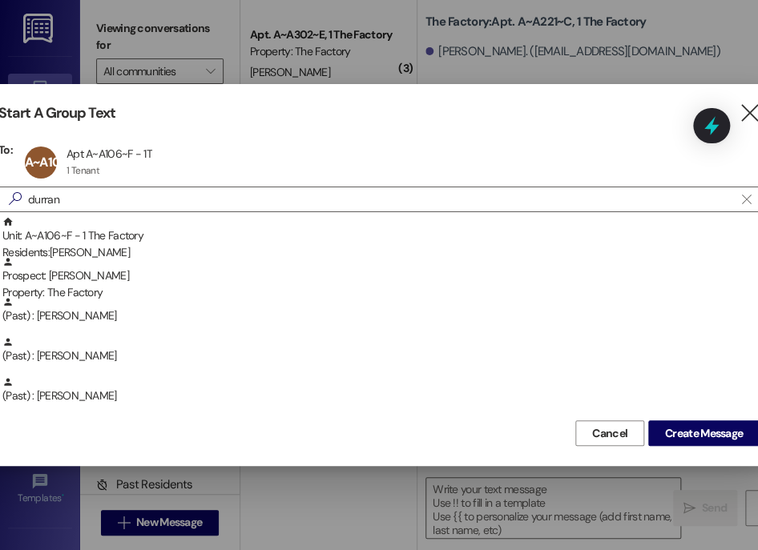
click at [203, 233] on div "Unit: A~A106~F - 1 The Factory Residents: [PERSON_NAME]" at bounding box center [380, 239] width 757 height 46
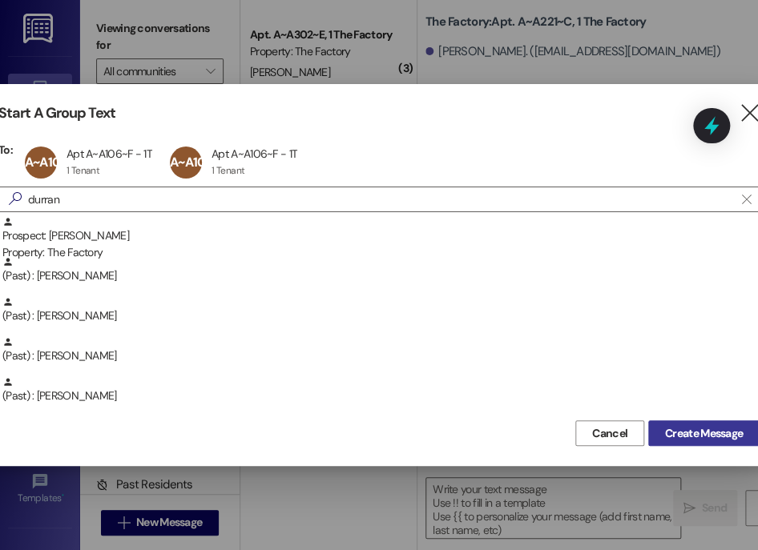
click at [717, 425] on span "Create Message" at bounding box center [704, 433] width 78 height 17
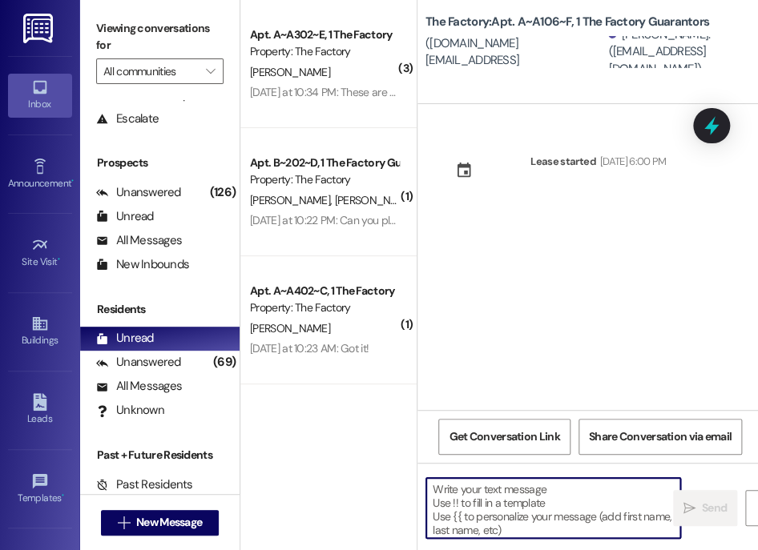
click at [493, 515] on textarea at bounding box center [553, 508] width 254 height 60
paste textarea "Hi [PERSON_NAME]! It's Abi with The Factory. It looks like we are just missing …"
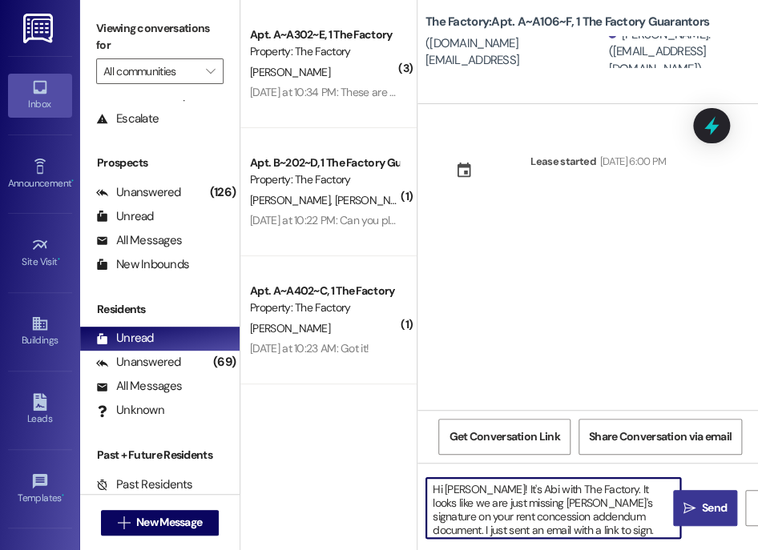
click at [456, 490] on textarea "Hi [PERSON_NAME]! It's Abi with The Factory. It looks like we are just missing …" at bounding box center [553, 508] width 254 height 60
type textarea "Hi [PERSON_NAME]! It's Abi with The Factory. It looks like we are just missing …"
click at [527, 505] on textarea "Hi [PERSON_NAME]! It's Abi with The Factory. It looks like we are just missing …" at bounding box center [553, 508] width 254 height 60
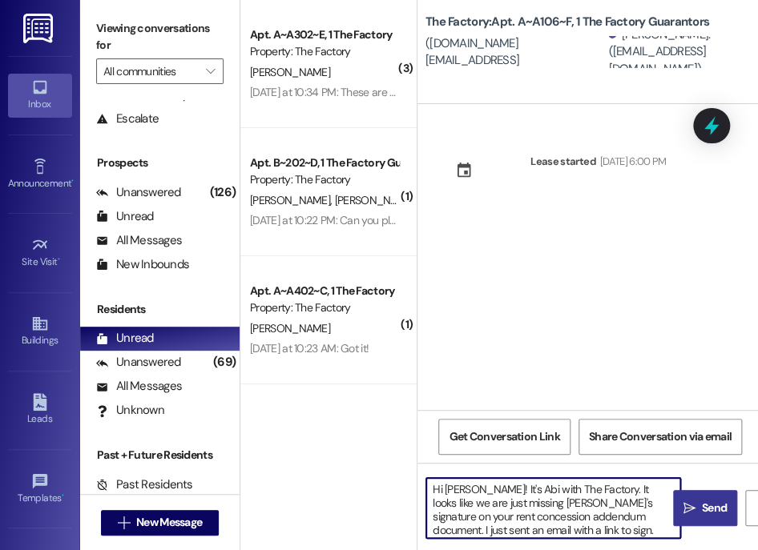
click at [567, 513] on textarea "Hi [PERSON_NAME]! It's Abi with The Factory. It looks like we are just missing …" at bounding box center [553, 508] width 254 height 60
